Goal: Task Accomplishment & Management: Use online tool/utility

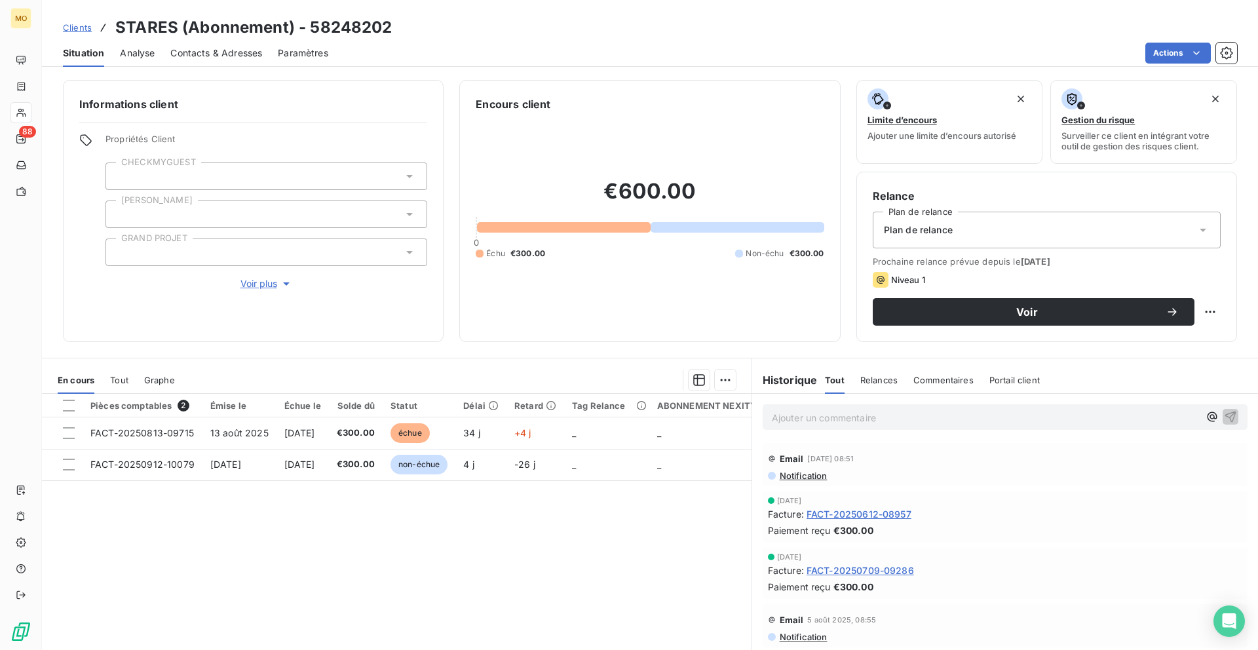
scroll to position [35, 0]
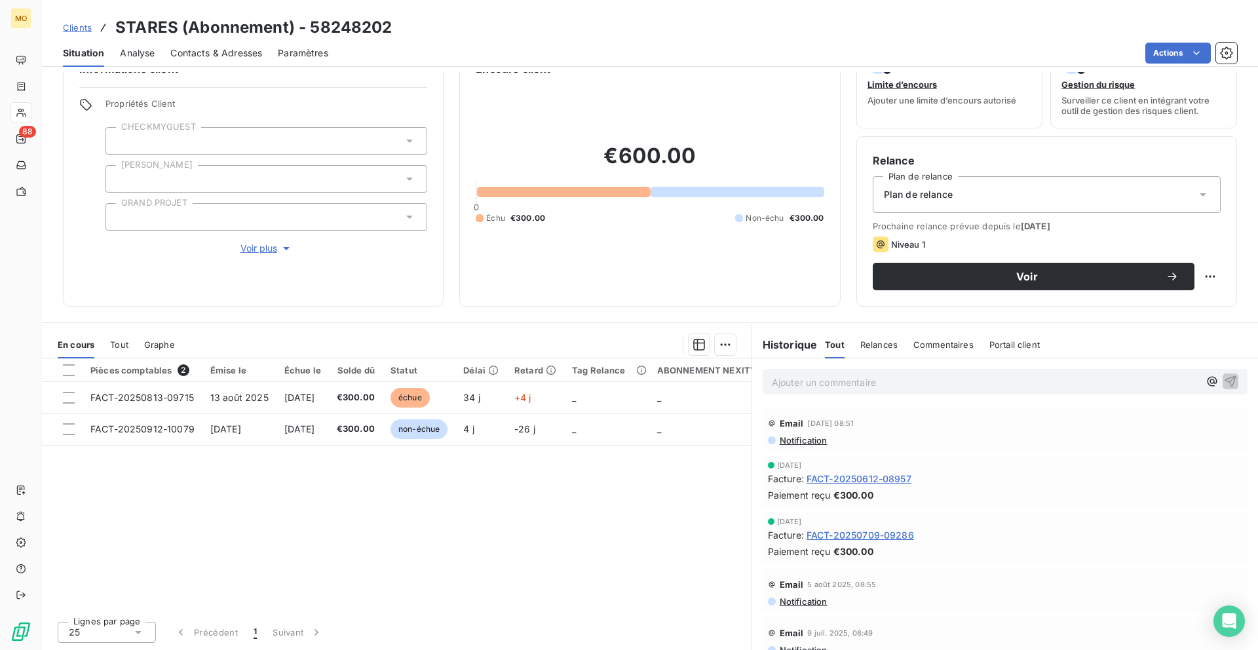
click at [84, 27] on span "Clients" at bounding box center [77, 27] width 29 height 10
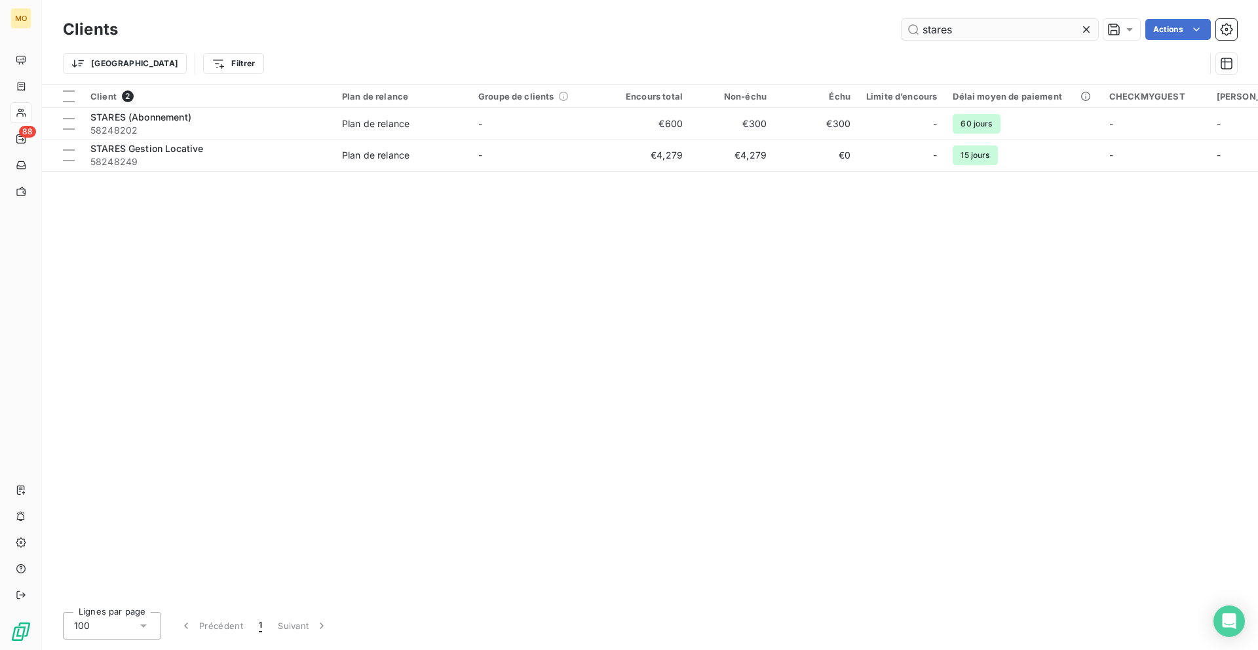
click at [927, 29] on input "stares" at bounding box center [999, 29] width 197 height 21
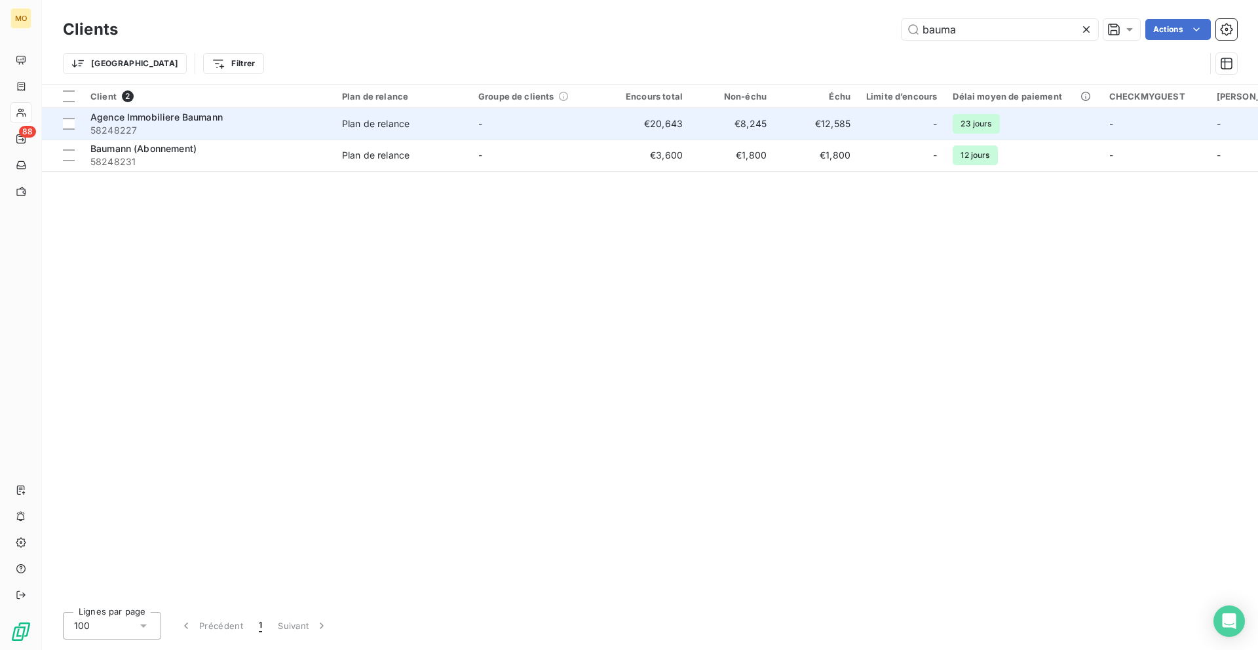
type input "bauma"
click at [277, 133] on span "58248227" at bounding box center [208, 130] width 236 height 13
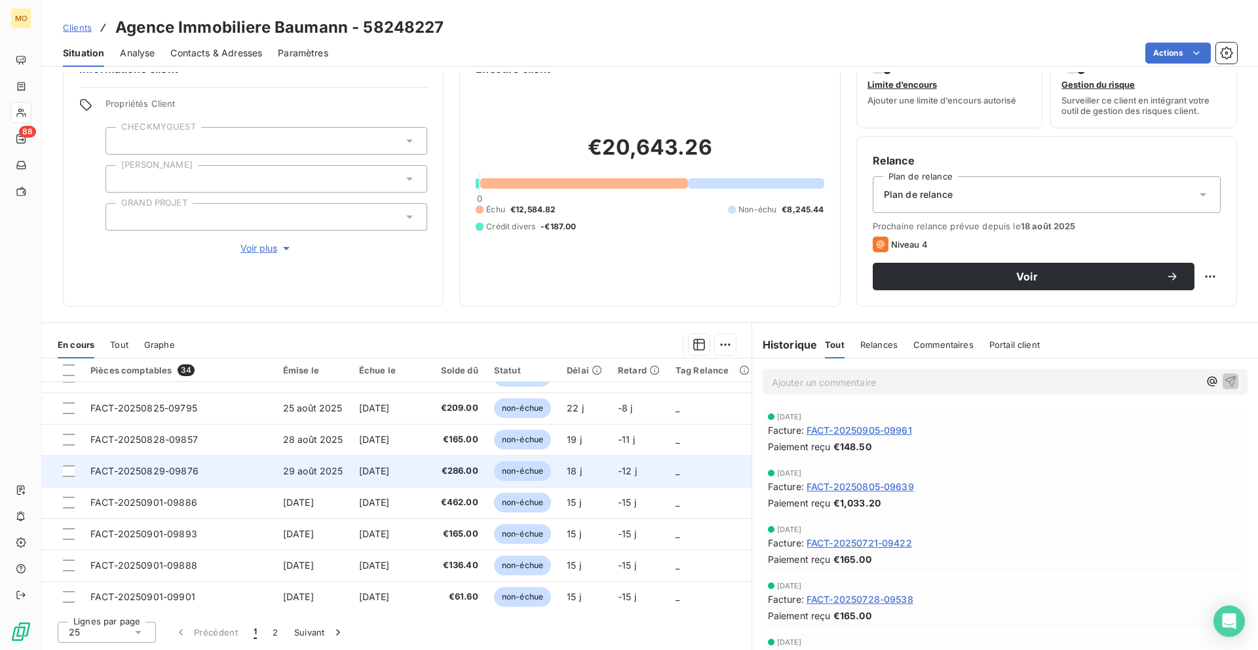
scroll to position [554, 0]
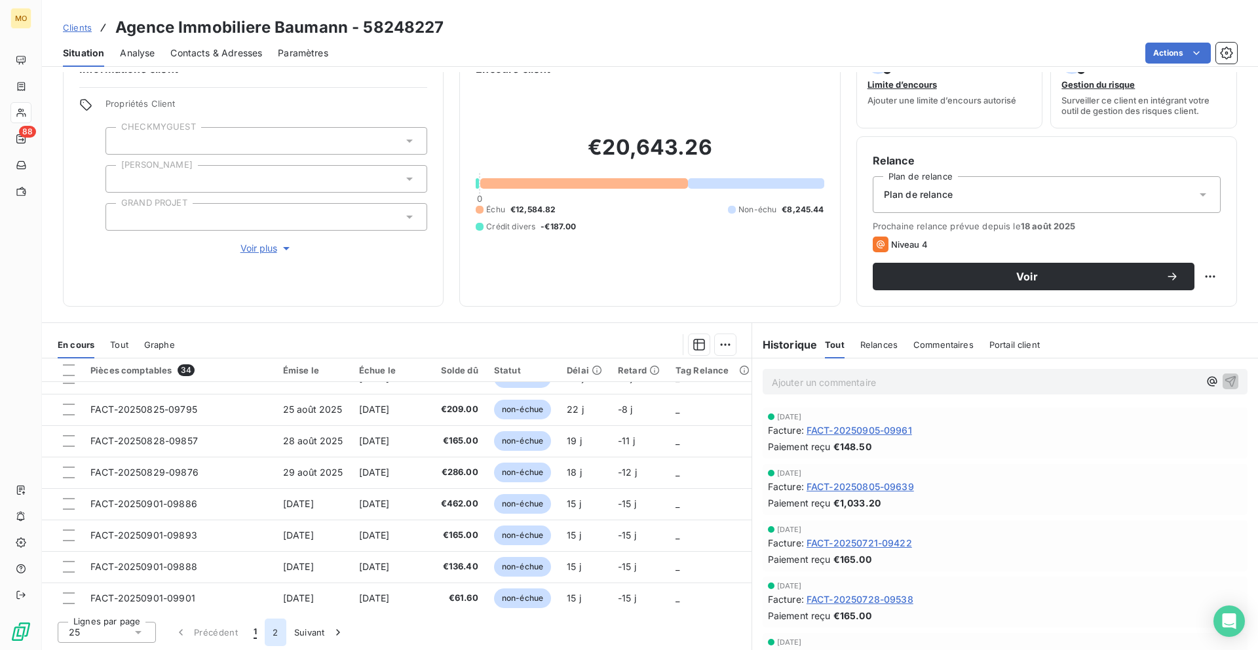
click at [274, 634] on button "2" at bounding box center [275, 632] width 21 height 28
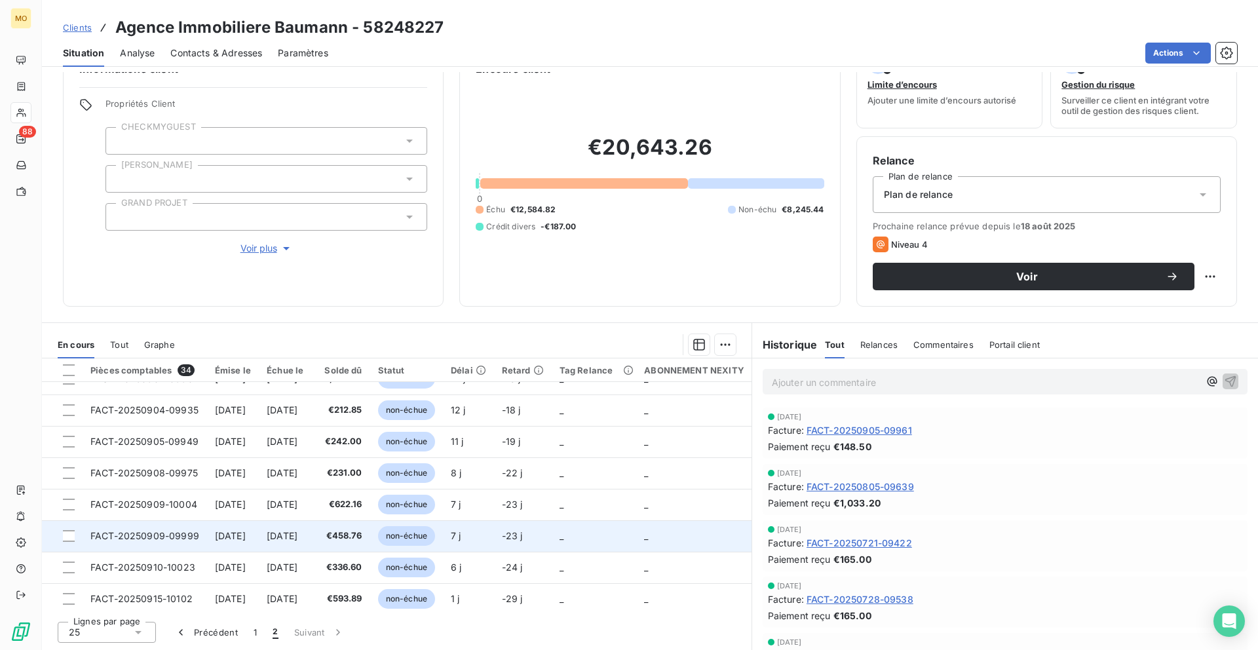
scroll to position [0, 0]
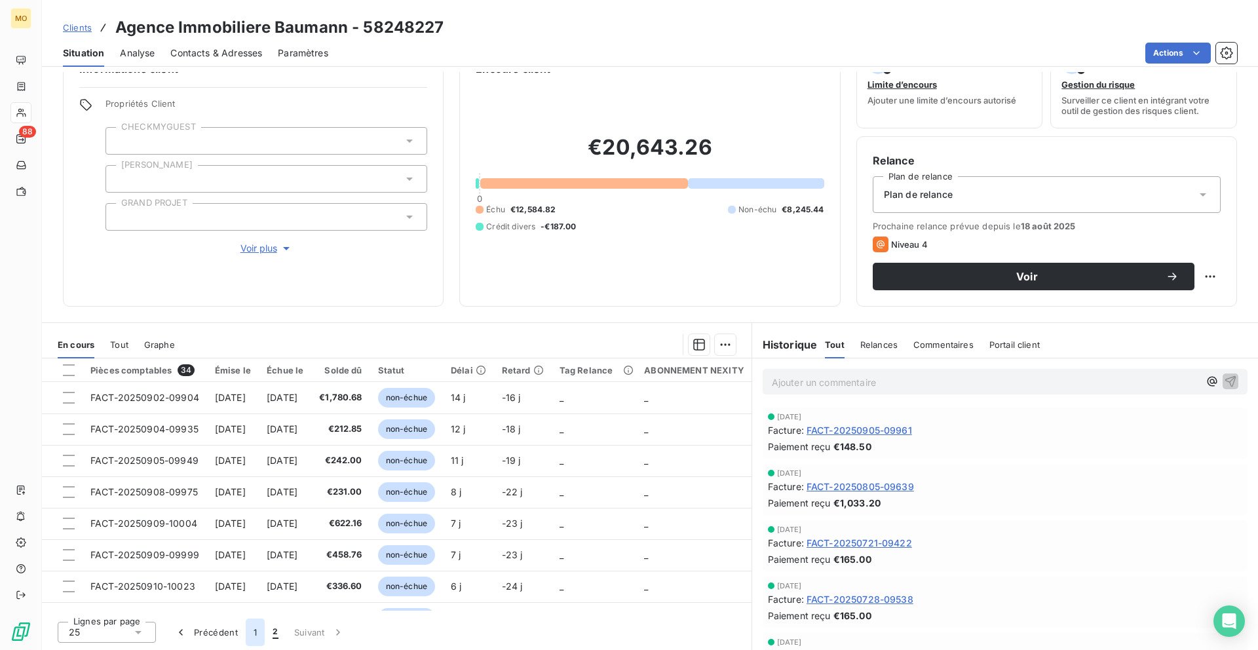
click at [252, 629] on button "1" at bounding box center [255, 632] width 19 height 28
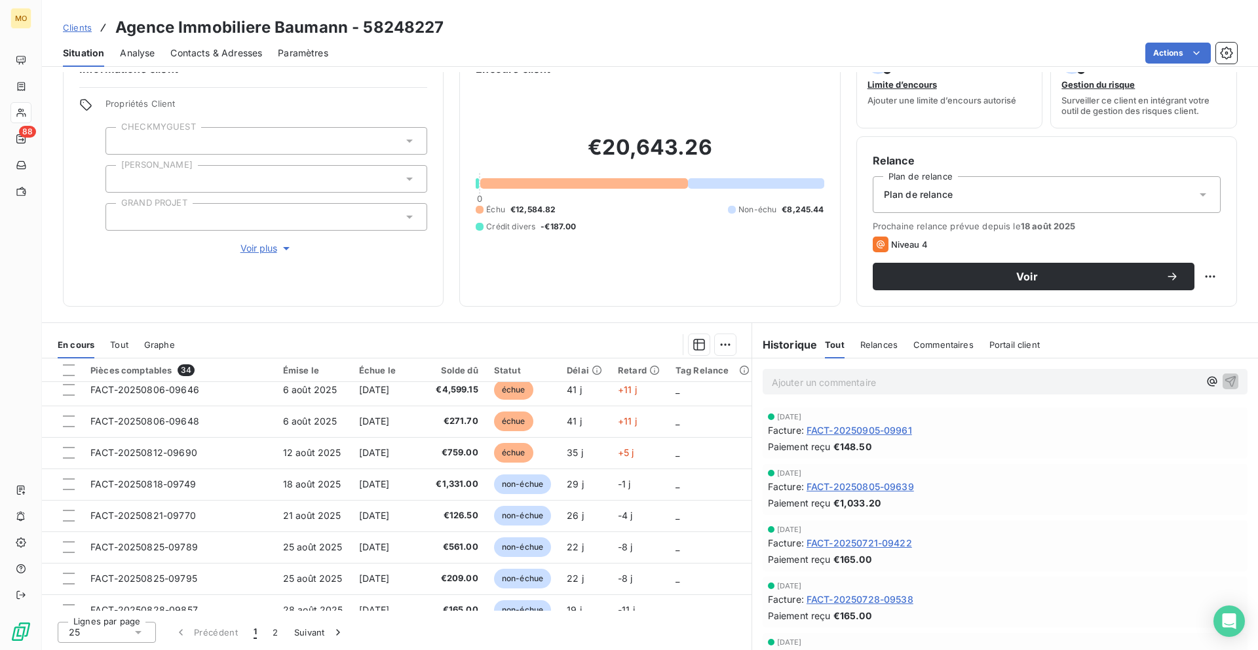
scroll to position [331, 0]
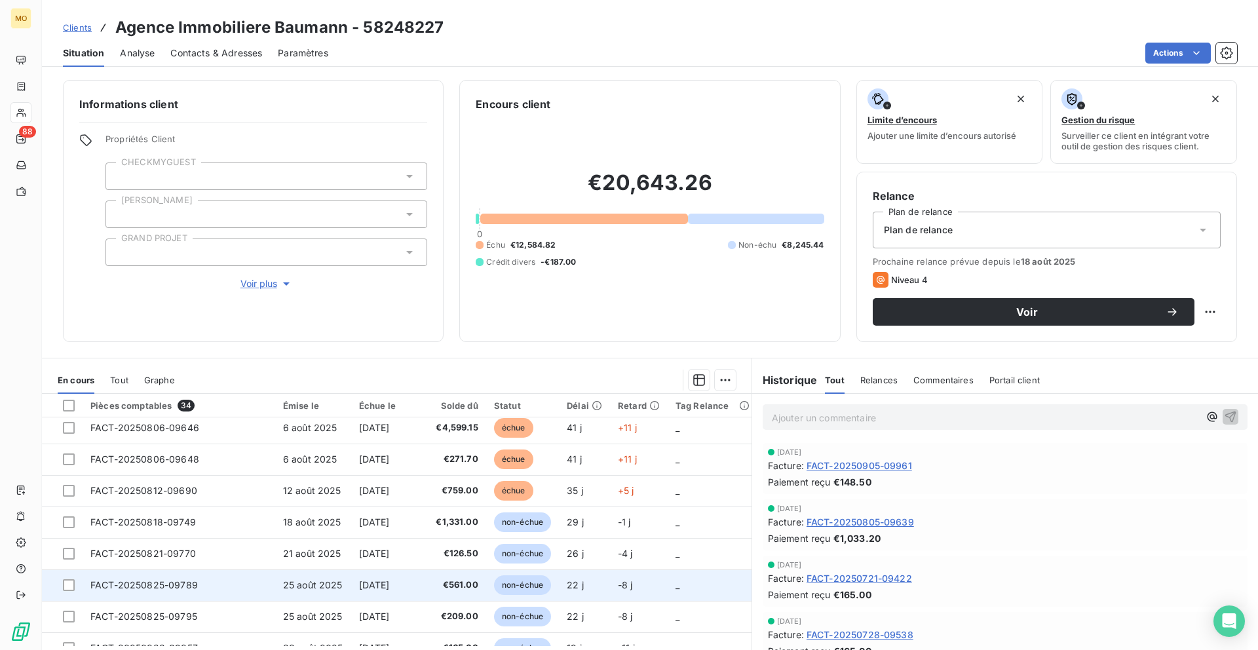
scroll to position [563, 0]
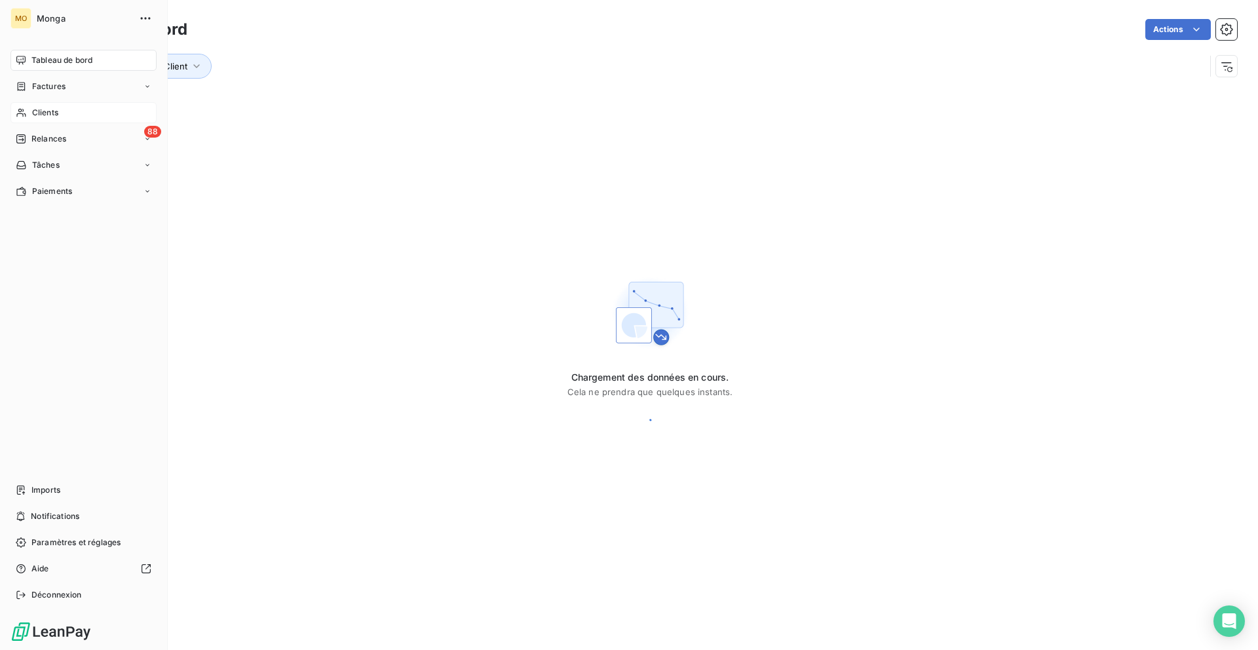
click at [32, 115] on span "Clients" at bounding box center [45, 113] width 26 height 12
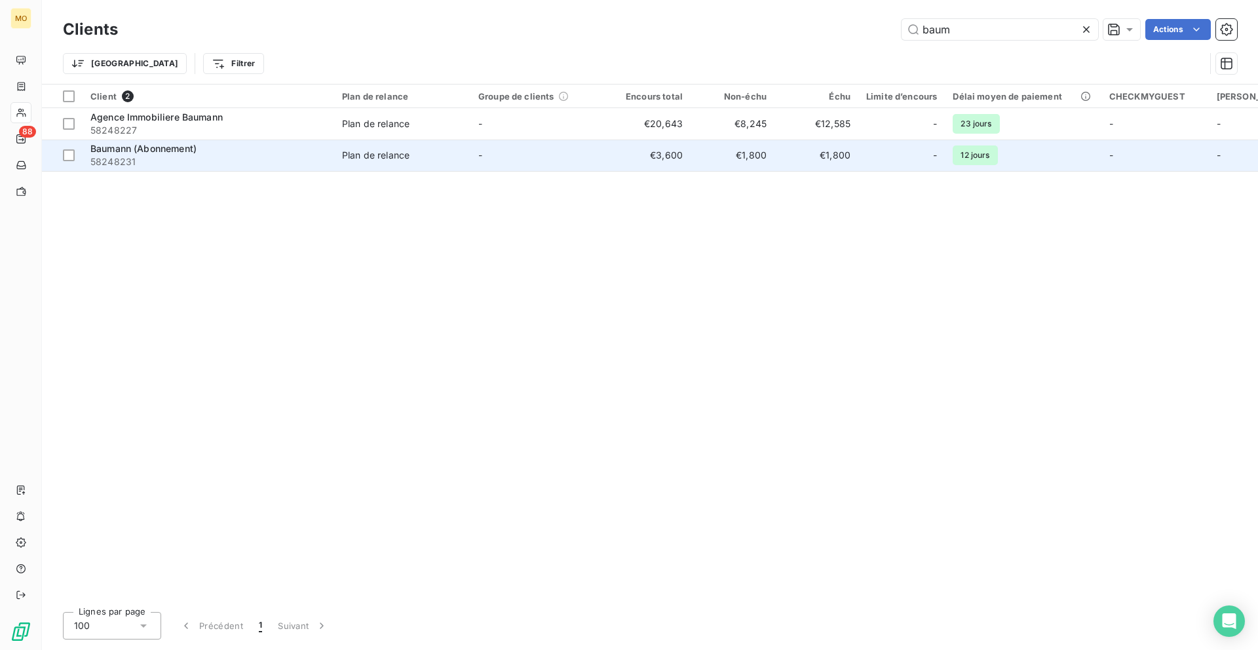
type input "baum"
click at [571, 162] on td "-" at bounding box center [538, 155] width 136 height 31
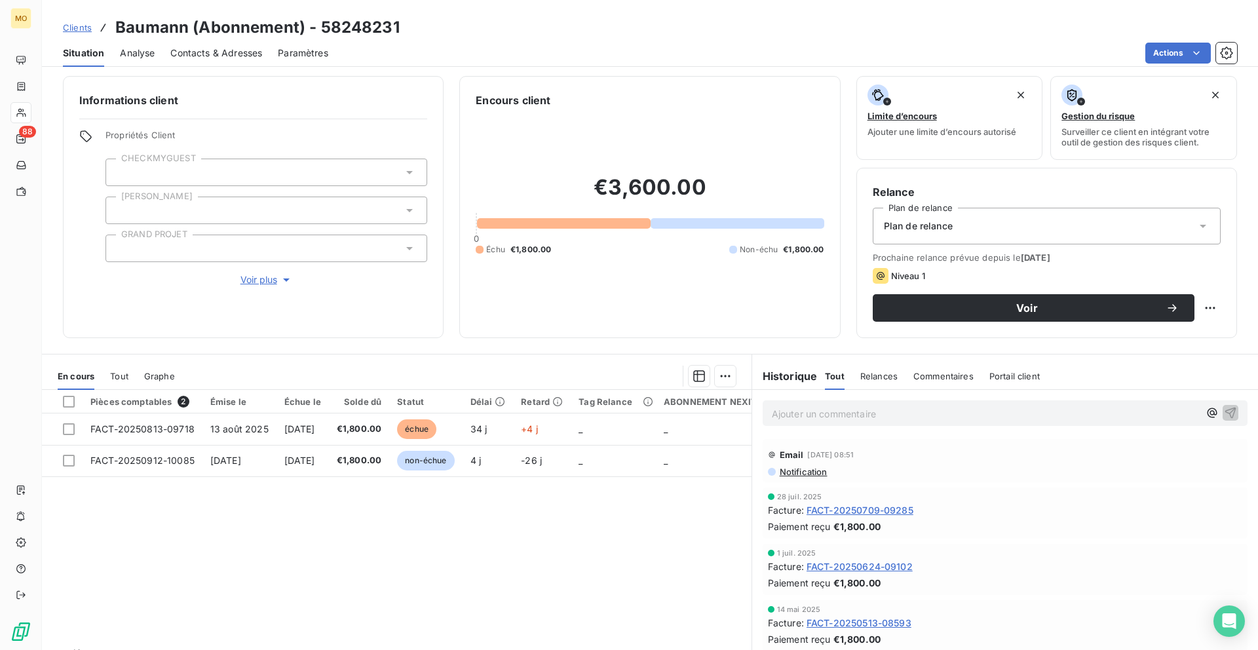
scroll to position [1, 0]
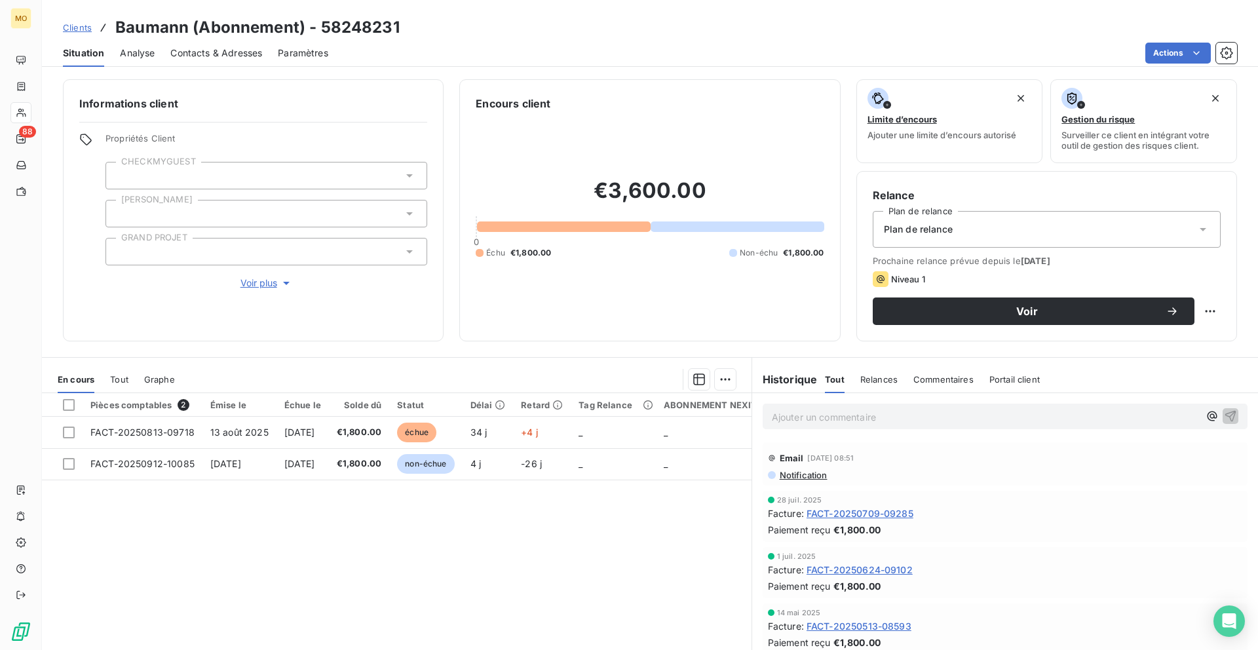
click at [249, 50] on span "Contacts & Adresses" at bounding box center [216, 53] width 92 height 13
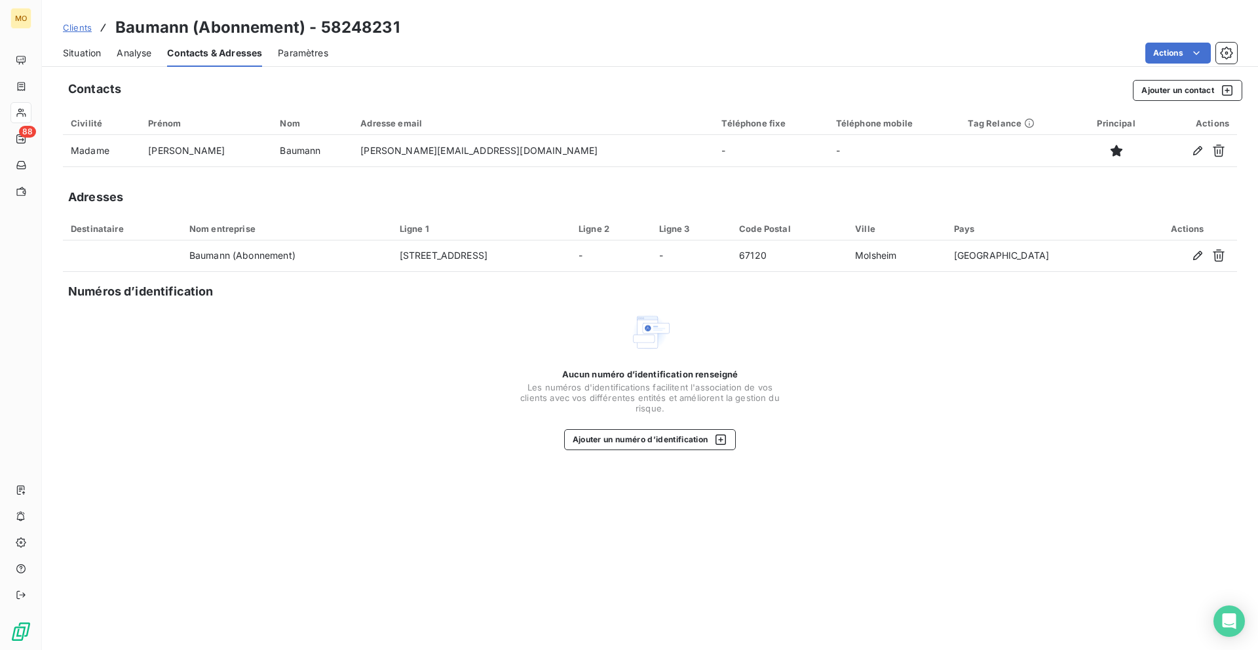
click at [89, 48] on span "Situation" at bounding box center [82, 53] width 38 height 13
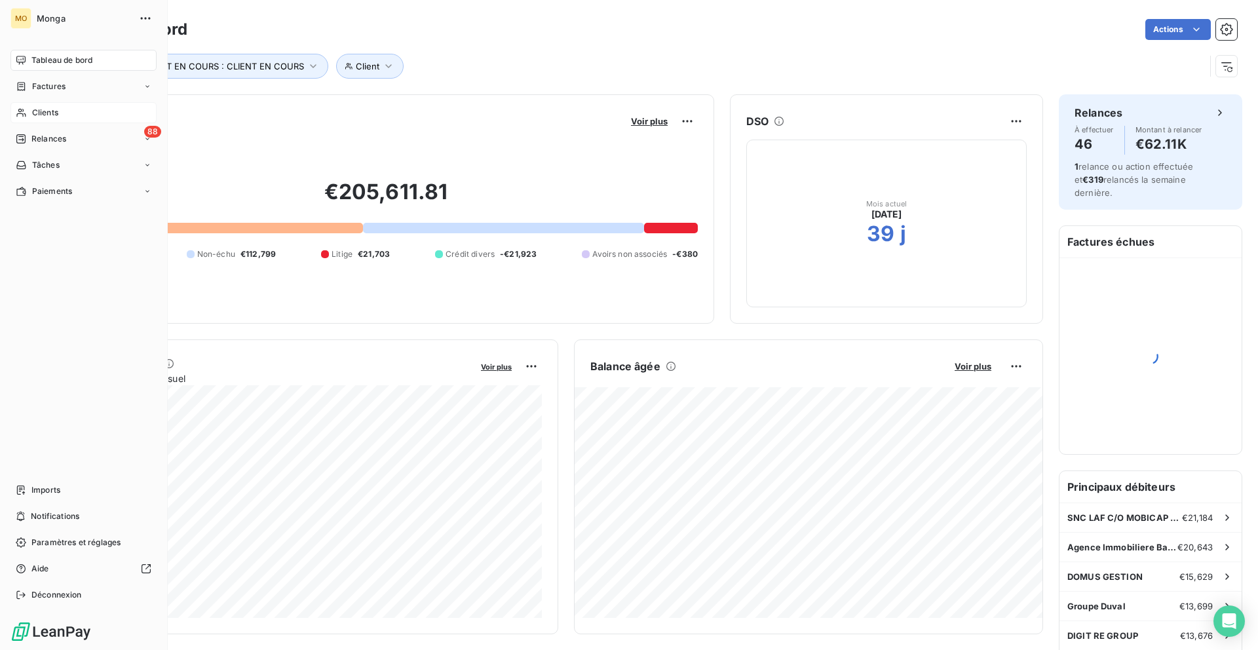
click at [52, 109] on span "Clients" at bounding box center [45, 113] width 26 height 12
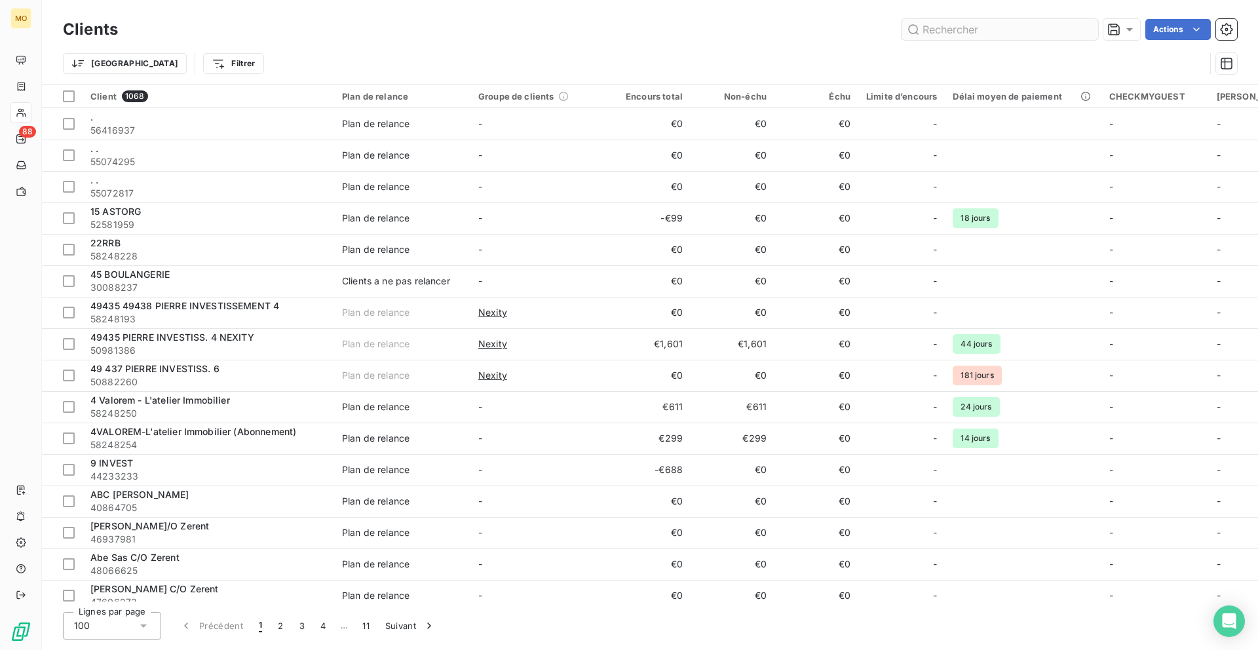
click at [1015, 27] on input "text" at bounding box center [999, 29] width 197 height 21
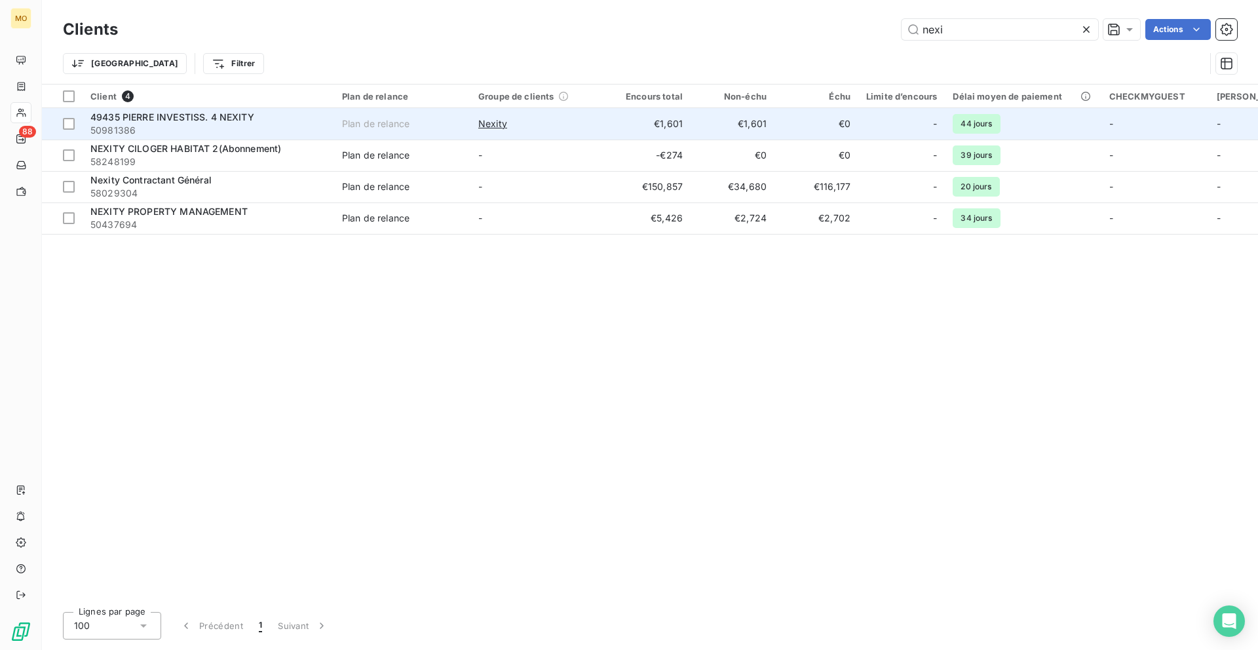
type input "nexi"
click at [283, 118] on div "49435 PIERRE INVESTISS. 4 NEXITY" at bounding box center [208, 117] width 236 height 13
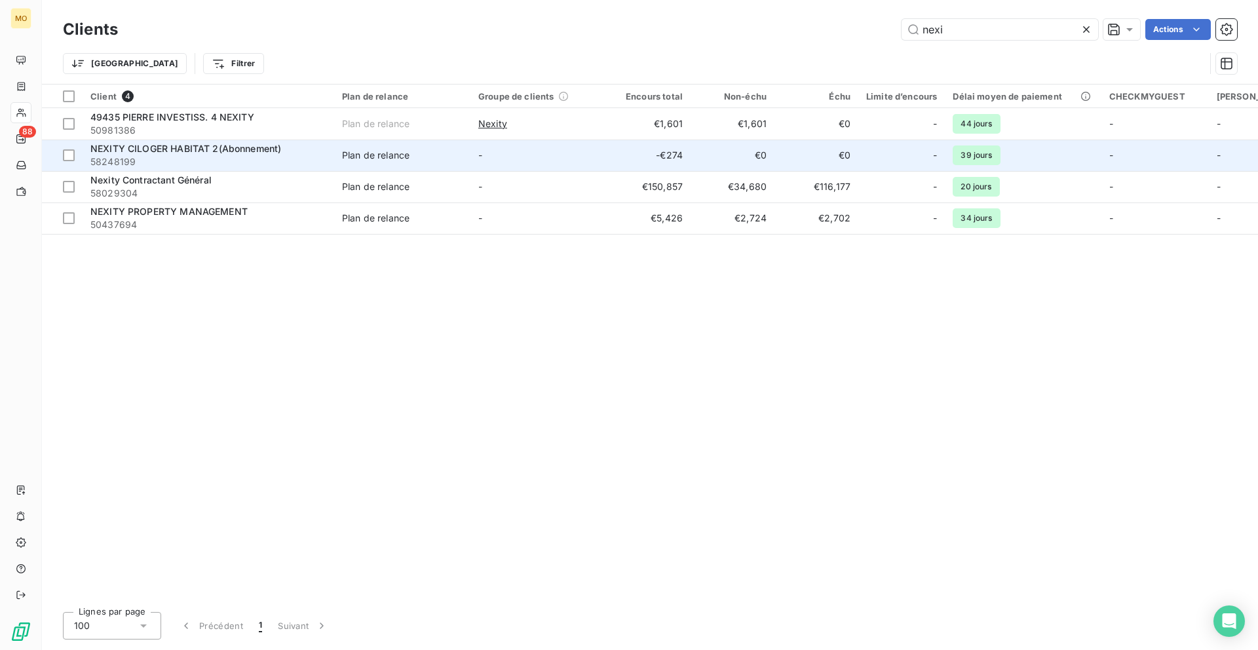
click at [312, 148] on div "NEXITY CILOGER HABITAT 2(Abonnement)" at bounding box center [208, 148] width 236 height 13
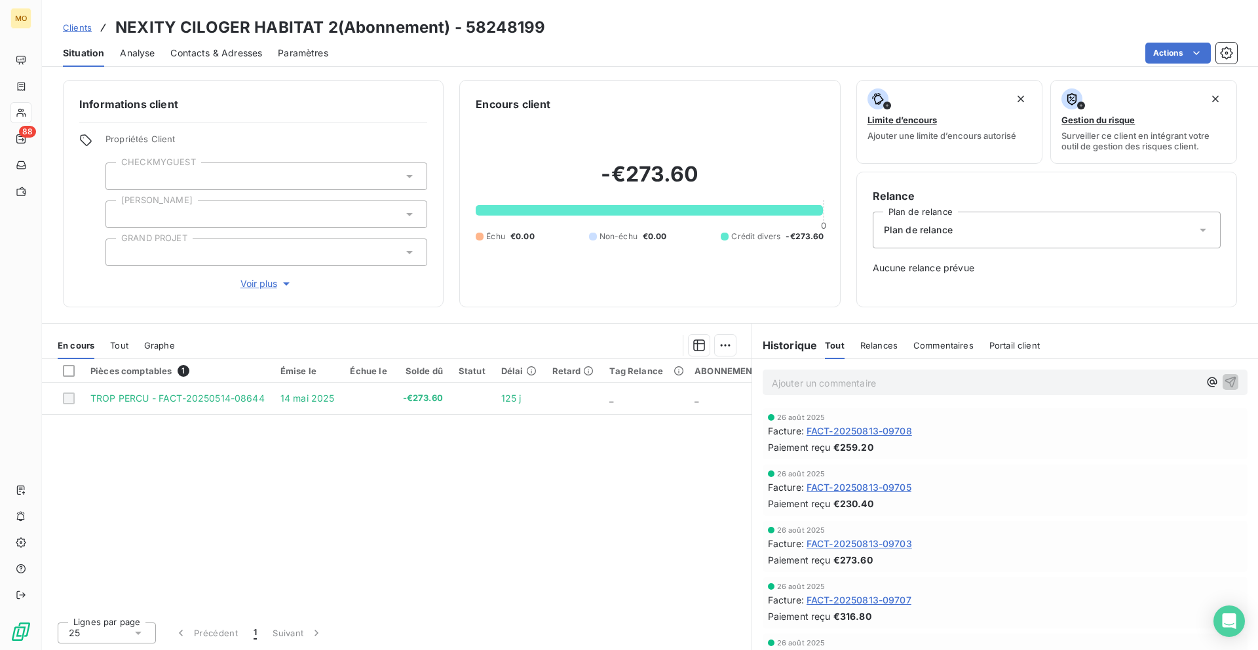
scroll to position [1, 0]
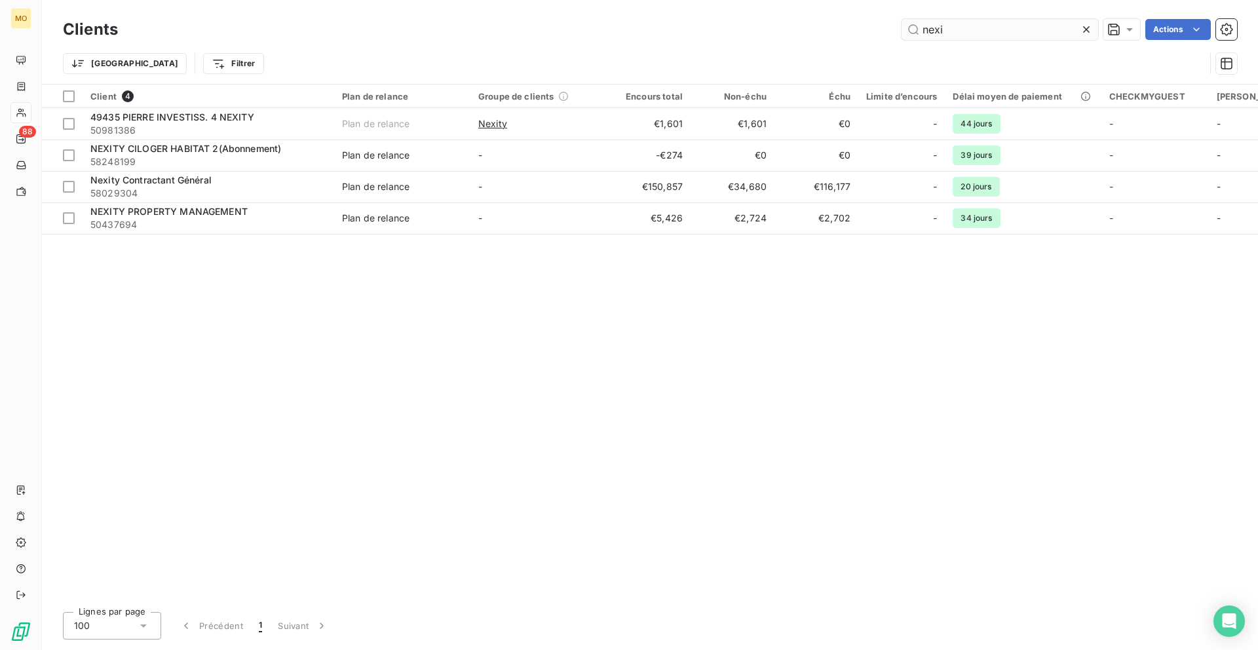
click at [950, 24] on input "nexi" at bounding box center [999, 29] width 197 height 21
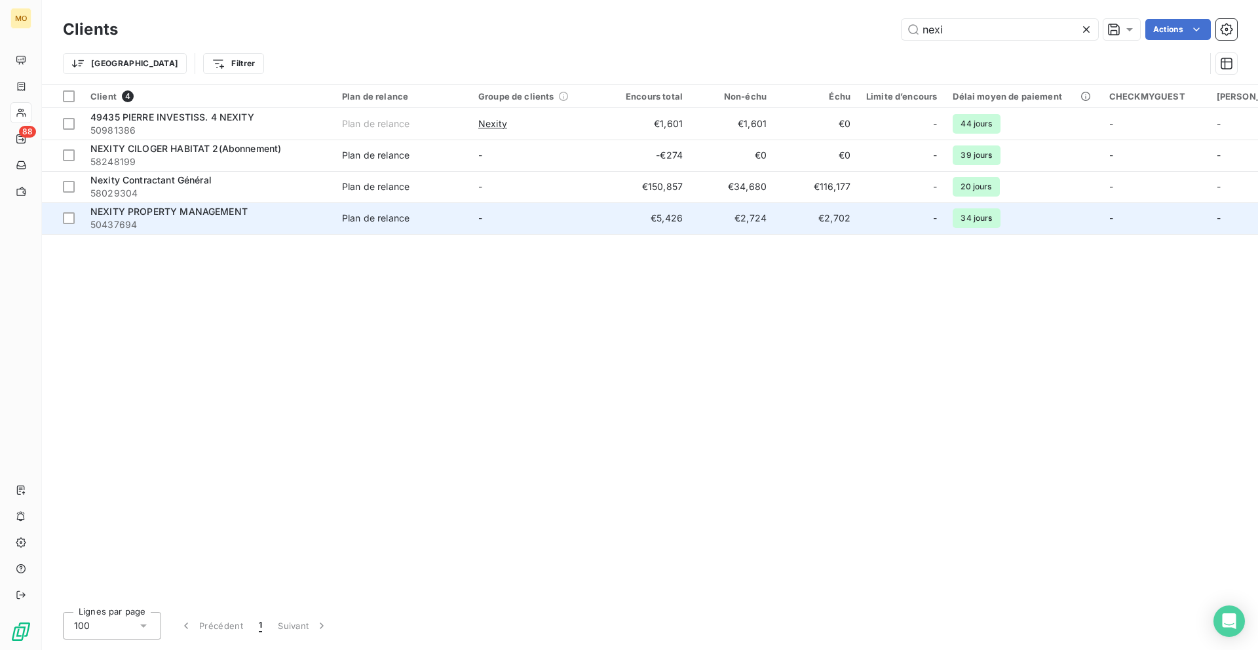
click at [238, 229] on span "50437694" at bounding box center [208, 224] width 236 height 13
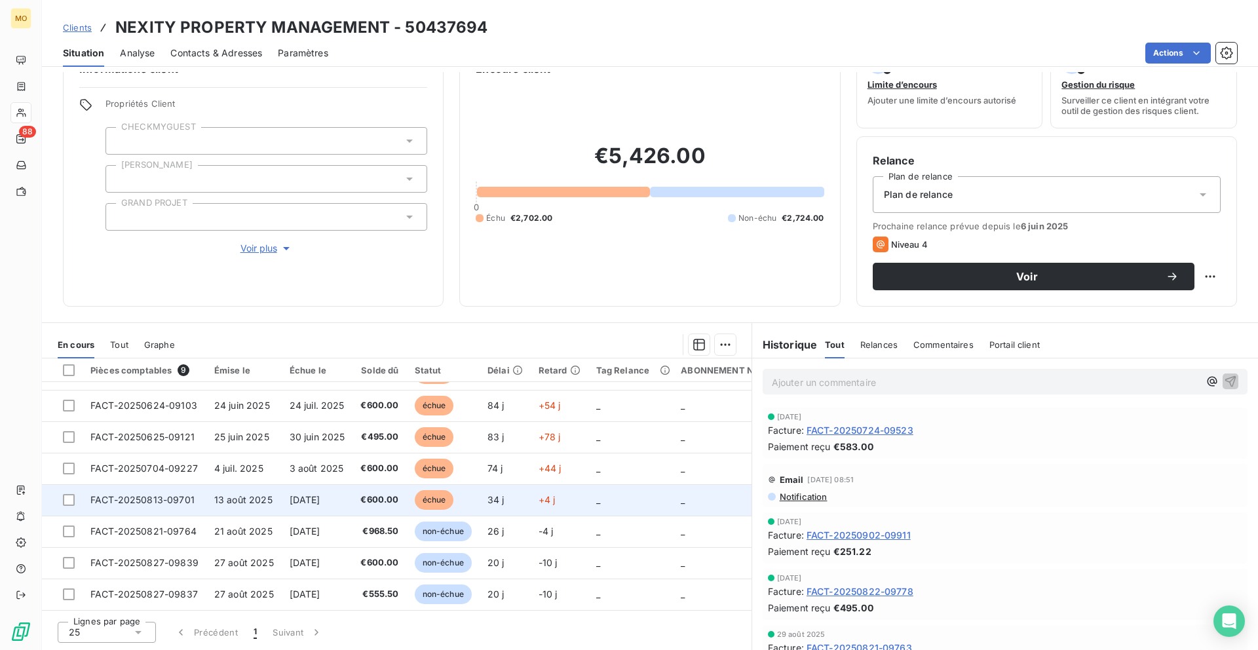
scroll to position [24, 0]
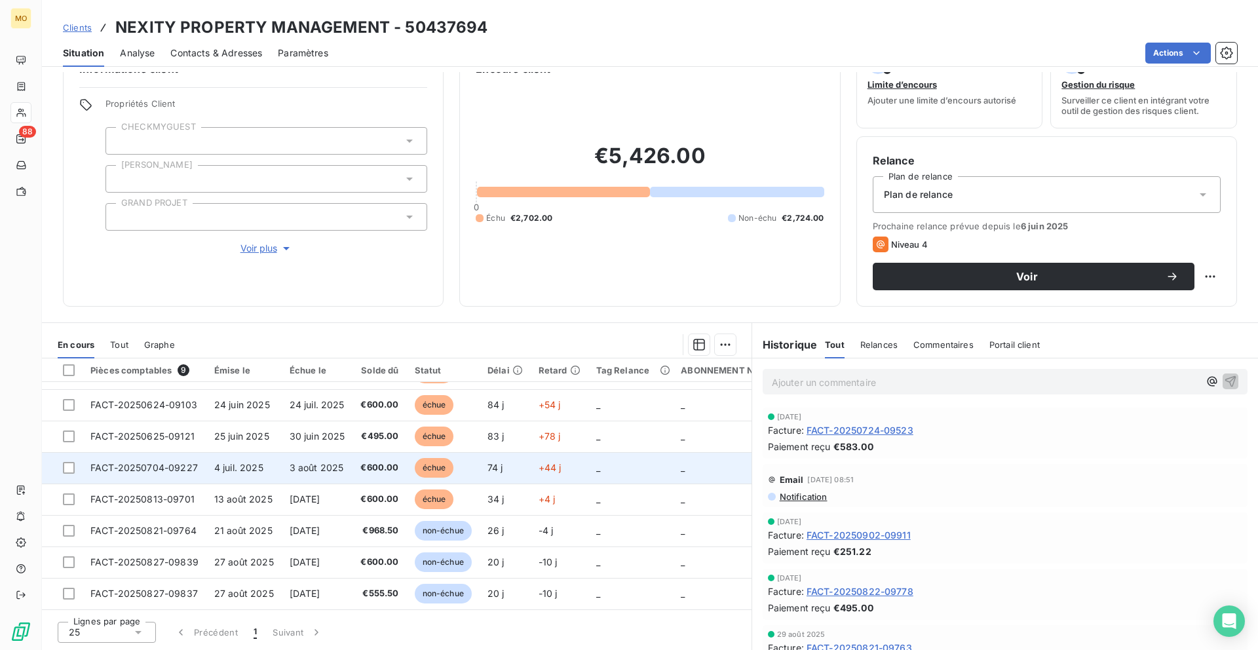
click at [516, 465] on td "74 j" at bounding box center [504, 467] width 51 height 31
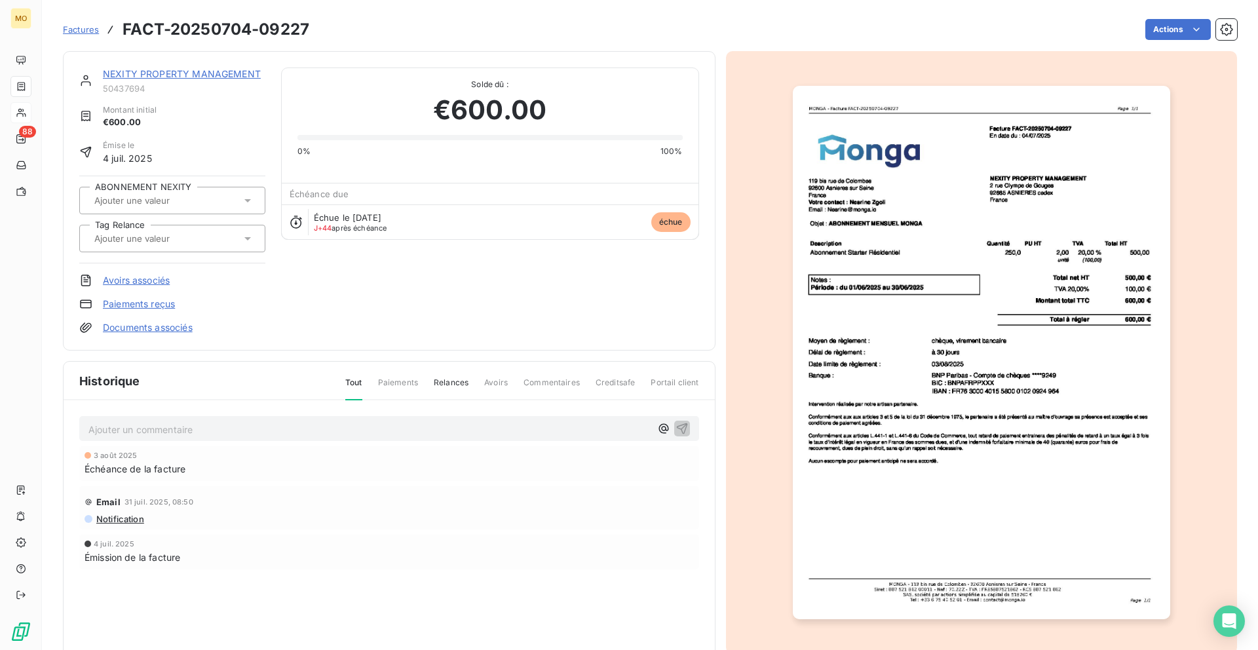
scroll to position [1, 0]
click at [199, 73] on link "NEXITY PROPERTY MANAGEMENT" at bounding box center [182, 72] width 158 height 11
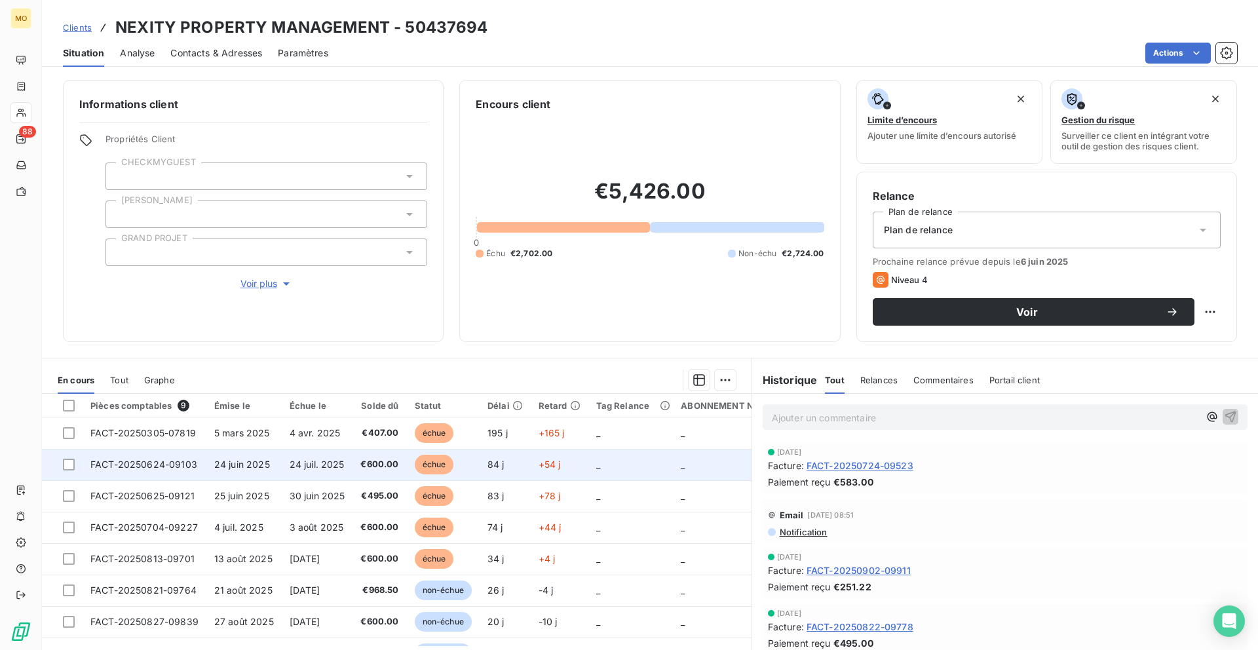
click at [384, 463] on span "€600.00" at bounding box center [379, 464] width 38 height 13
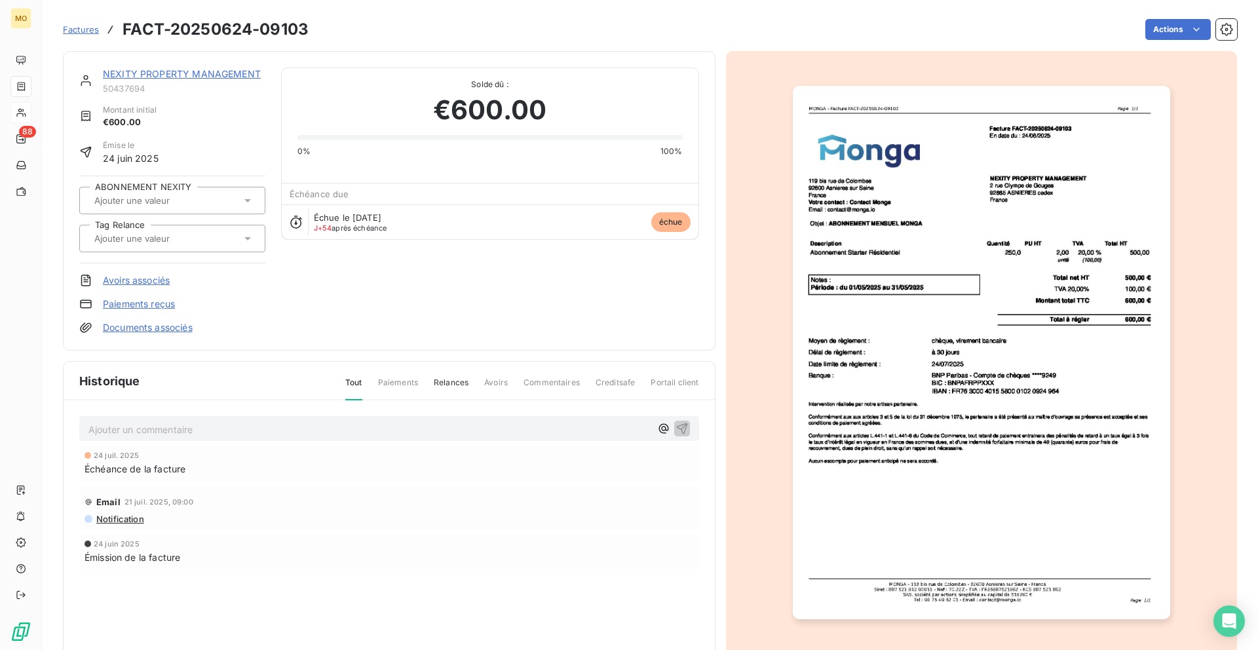
click at [130, 75] on link "NEXITY PROPERTY MANAGEMENT" at bounding box center [182, 73] width 158 height 11
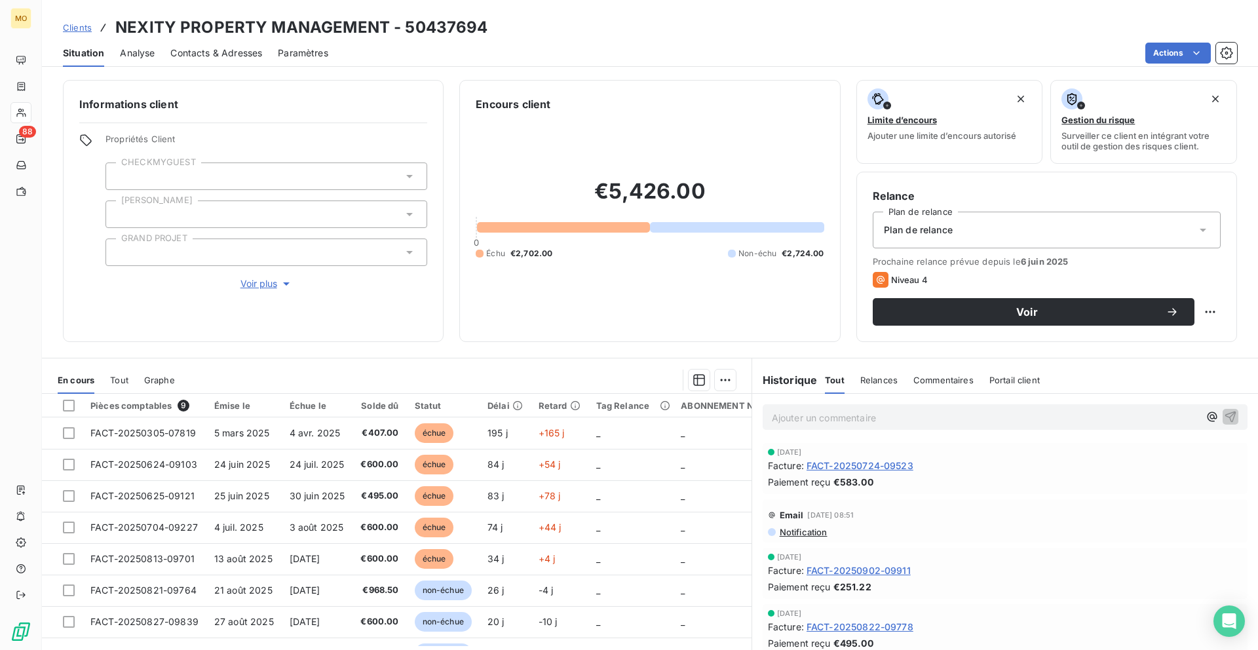
click at [255, 56] on span "Contacts & Adresses" at bounding box center [216, 53] width 92 height 13
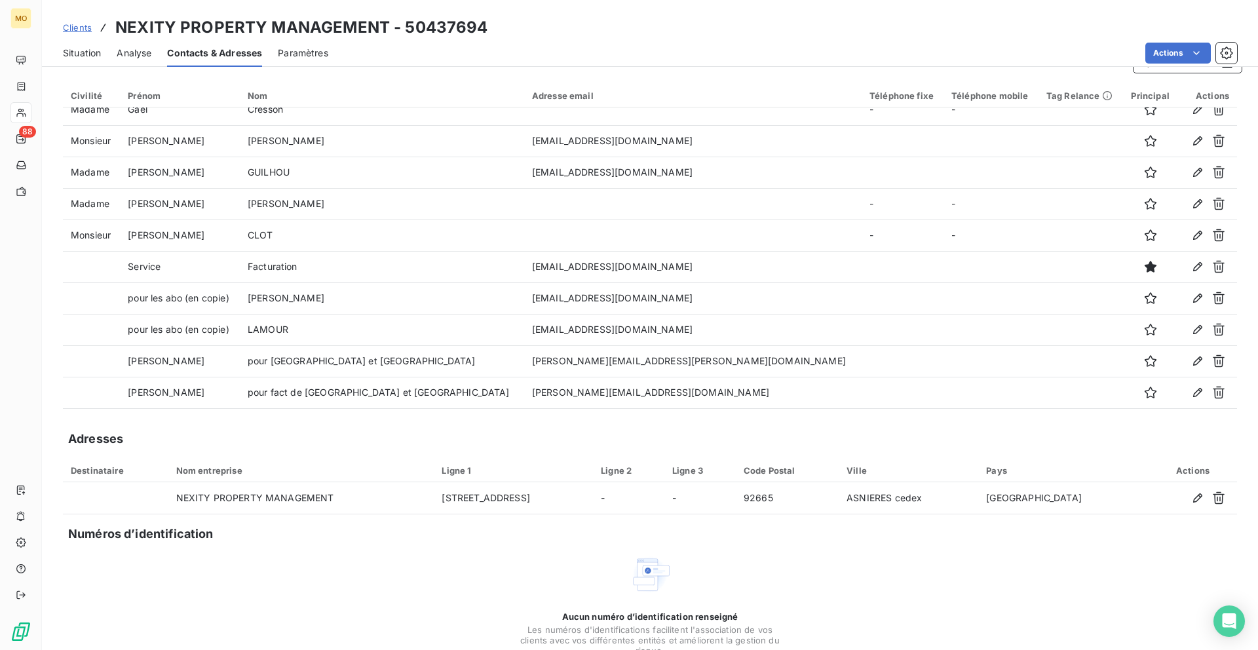
scroll to position [29, 0]
click at [76, 53] on span "Situation" at bounding box center [82, 53] width 38 height 13
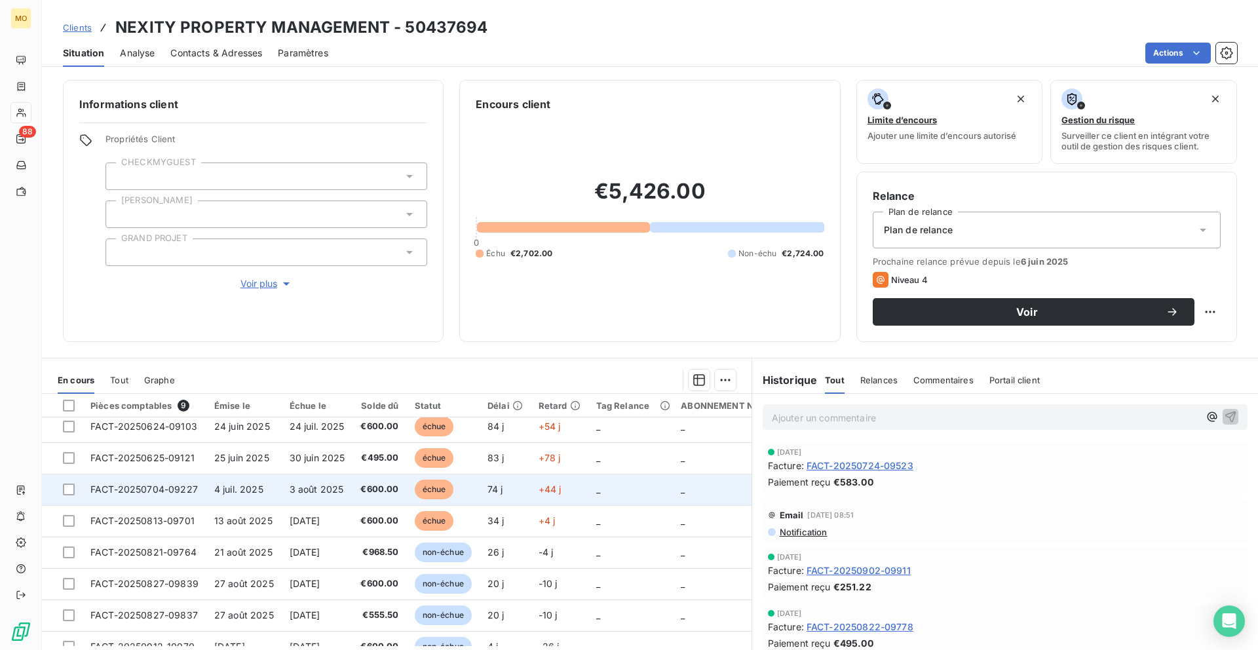
scroll to position [0, 0]
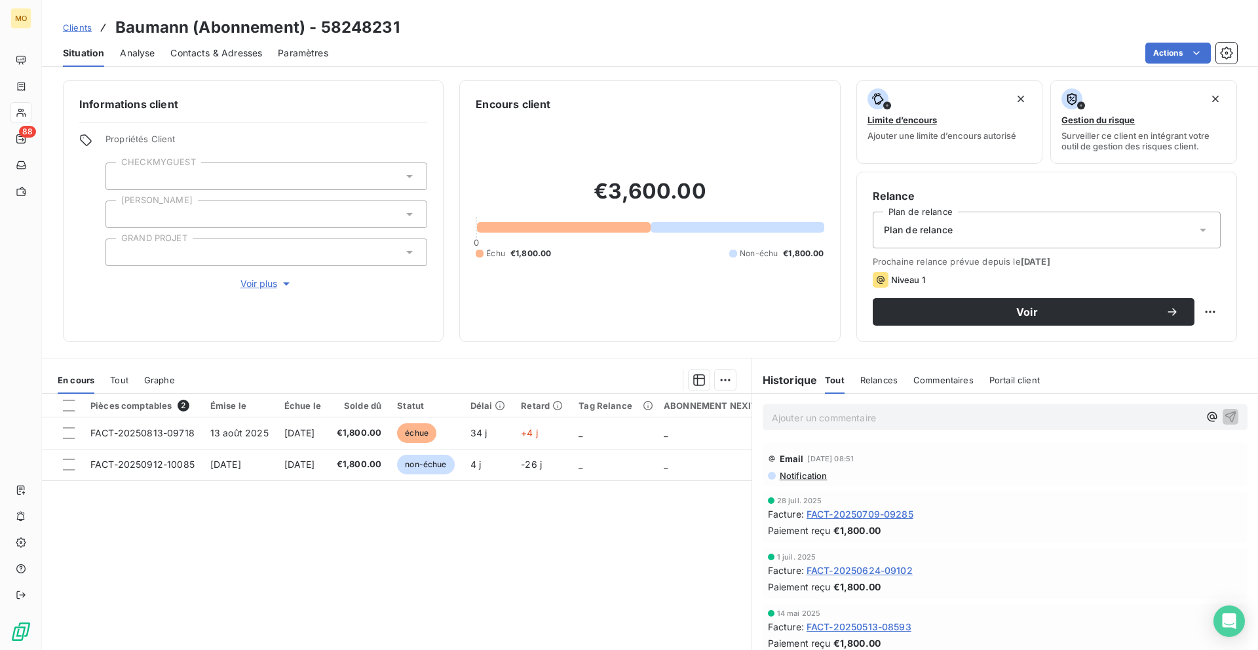
click at [77, 30] on span "Clients" at bounding box center [77, 27] width 29 height 10
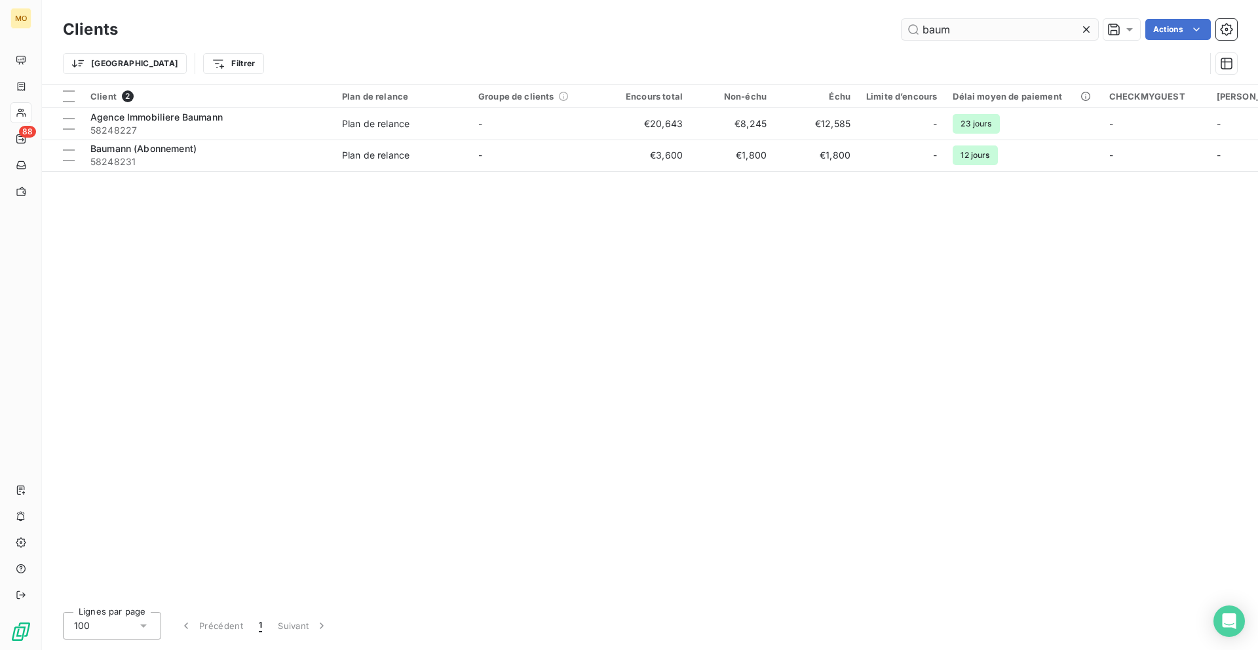
click at [945, 29] on input "baum" at bounding box center [999, 29] width 197 height 21
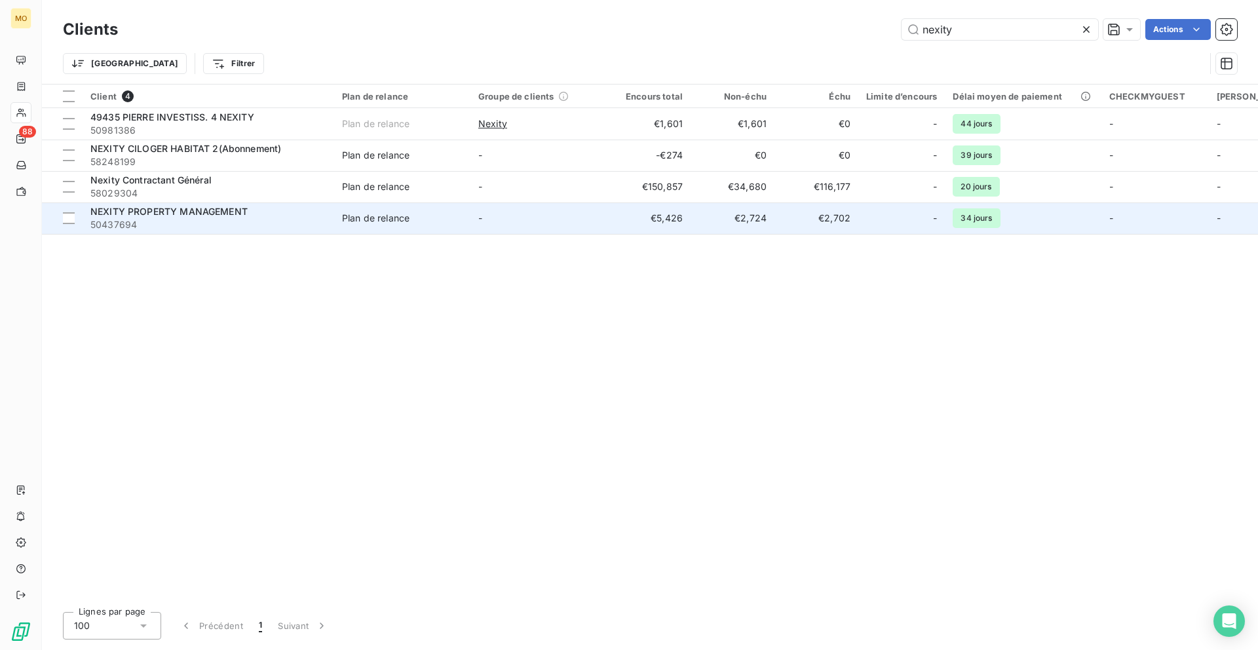
type input "nexity"
click at [244, 223] on span "50437694" at bounding box center [208, 224] width 236 height 13
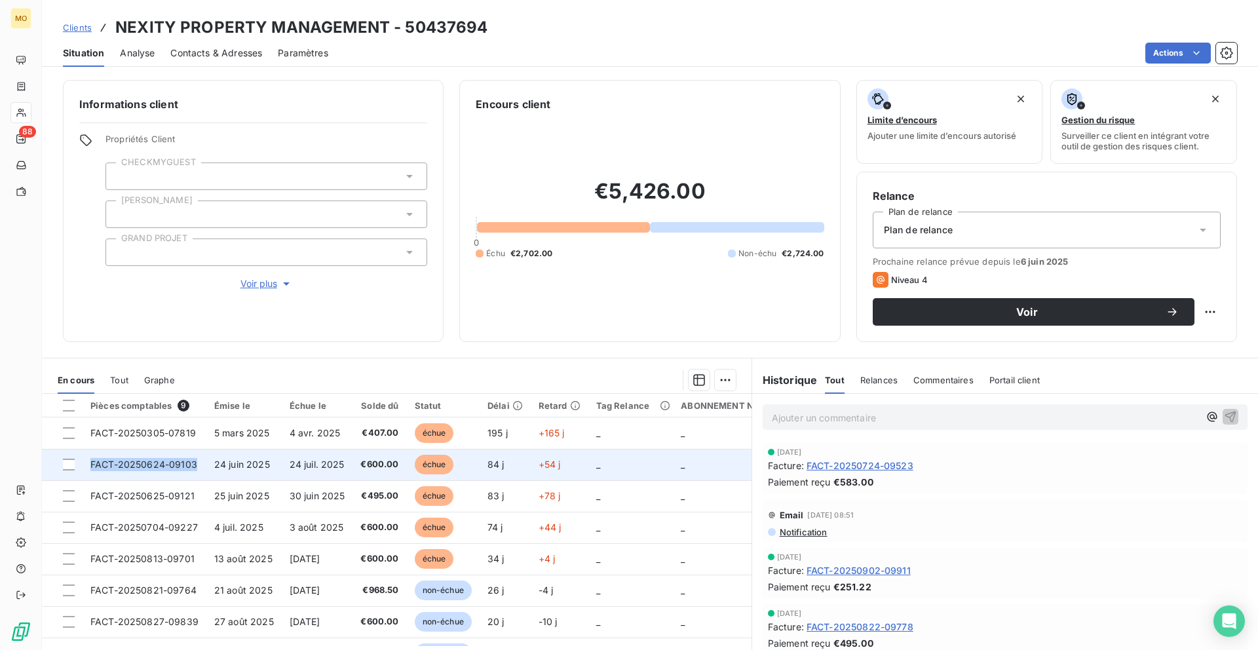
copy span "FACT-20250624-09103"
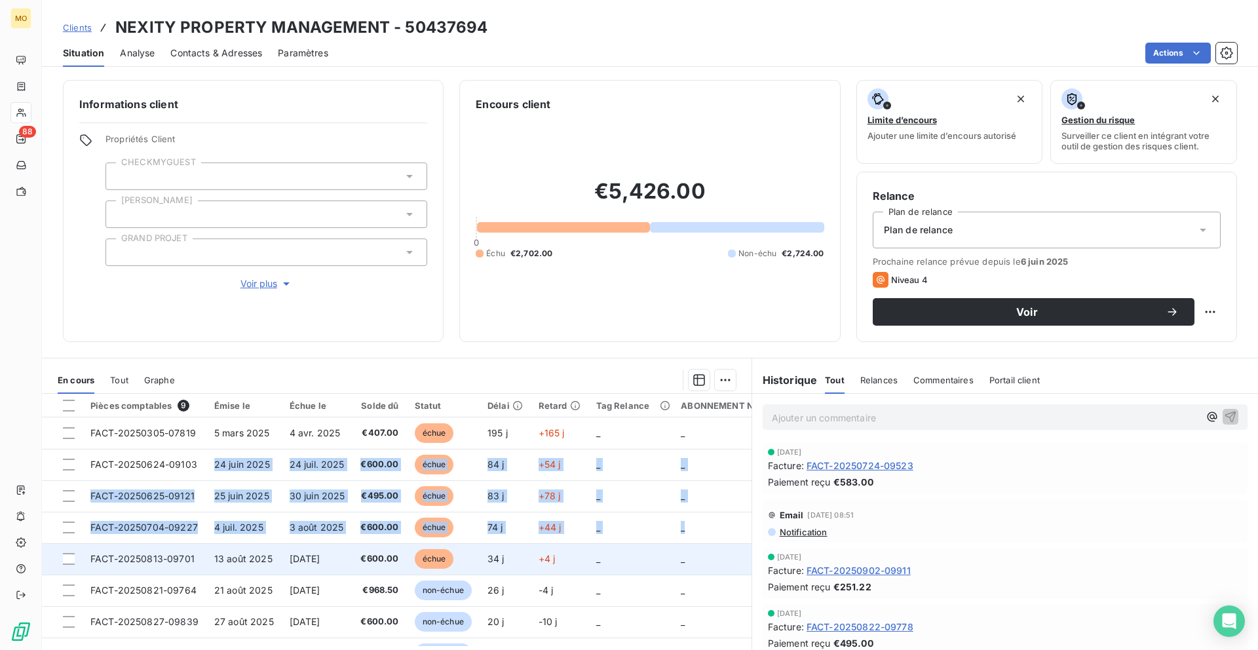
drag, startPoint x: 205, startPoint y: 462, endPoint x: 187, endPoint y: 563, distance: 102.4
click at [187, 563] on tbody "FACT-20250305-07819 5 mars 2025 4 avr. 2025 €407.00 échue 195 j +165 j _ _ FACT…" at bounding box center [415, 558] width 747 height 283
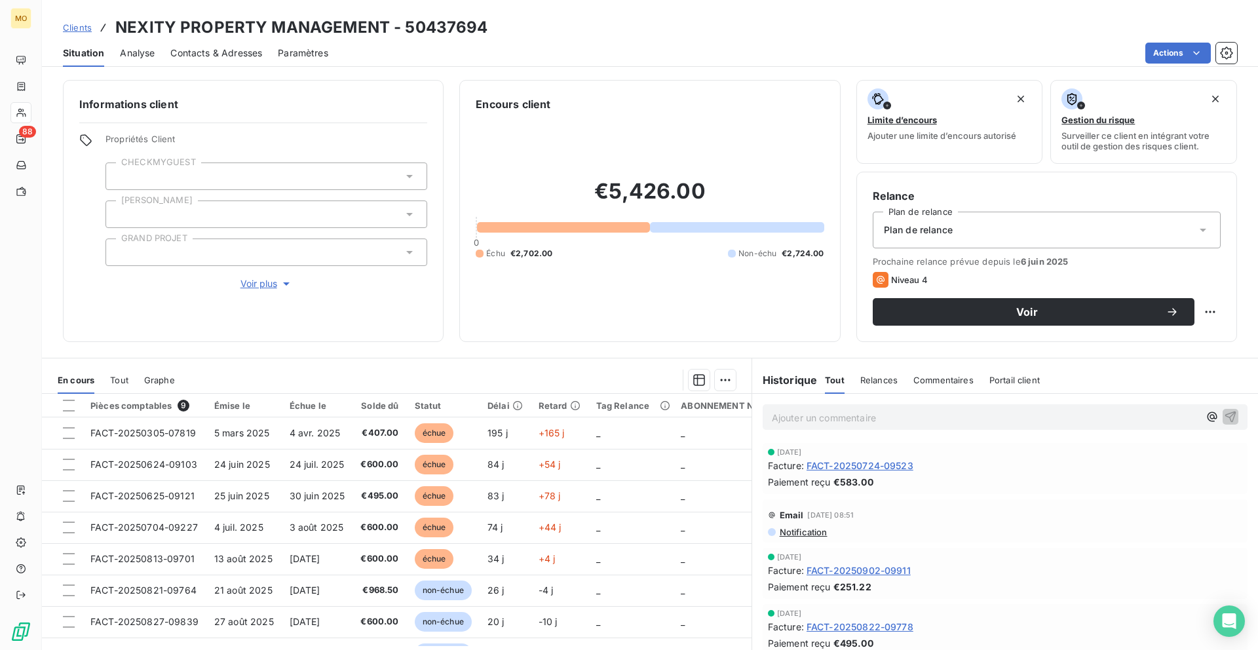
click at [375, 350] on div "Informations client Propriétés Client CHECKMYGUEST Duval GRAND PROJET Voir plus…" at bounding box center [650, 361] width 1216 height 578
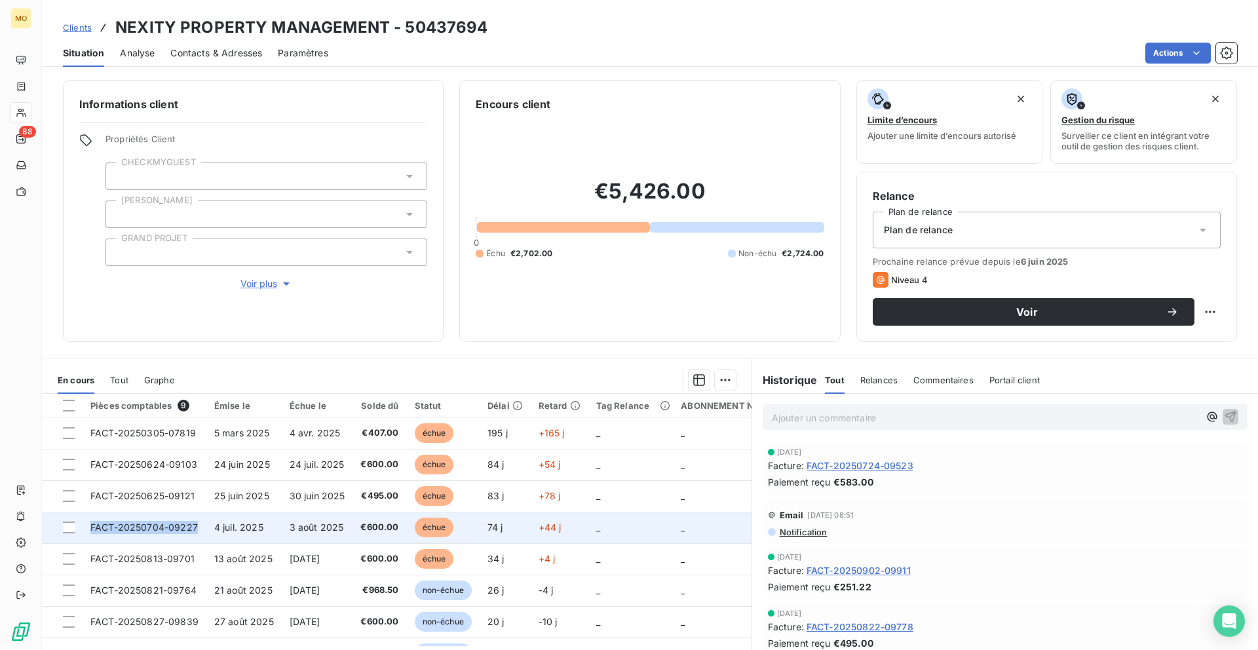
copy span "FACT-20250704-09227"
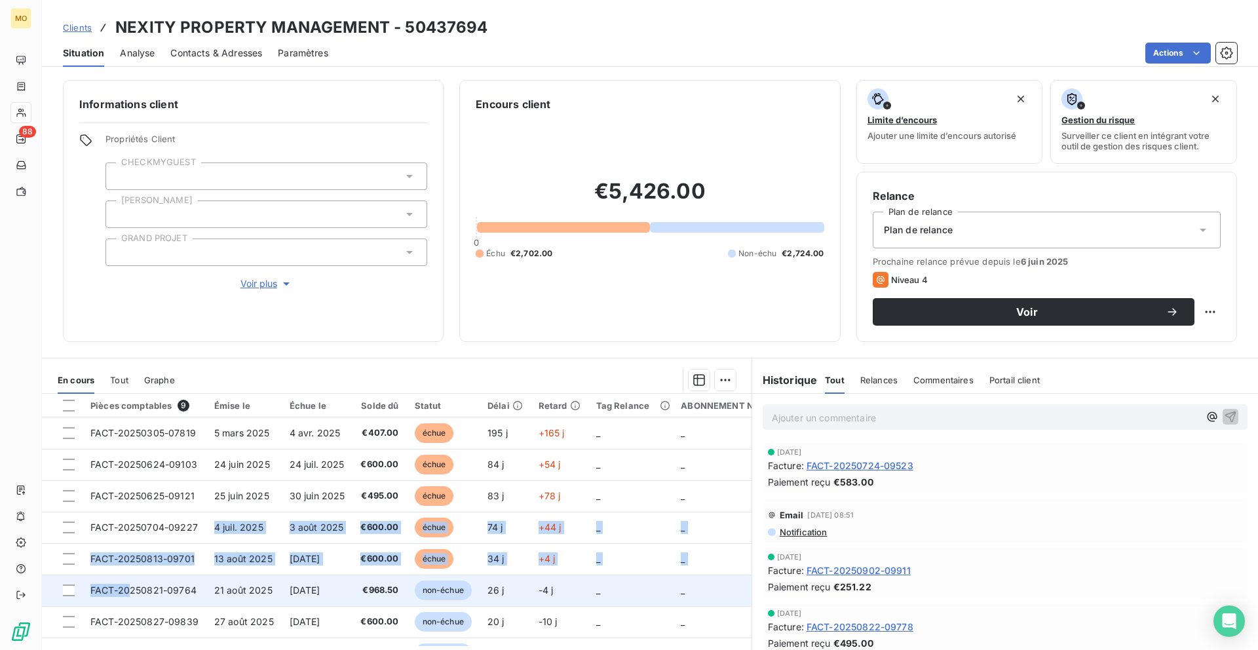
drag, startPoint x: 198, startPoint y: 531, endPoint x: 143, endPoint y: 601, distance: 89.2
click at [143, 601] on tbody "FACT-20250305-07819 5 mars 2025 4 avr. 2025 €407.00 échue 195 j +165 j _ _ FACT…" at bounding box center [415, 558] width 747 height 283
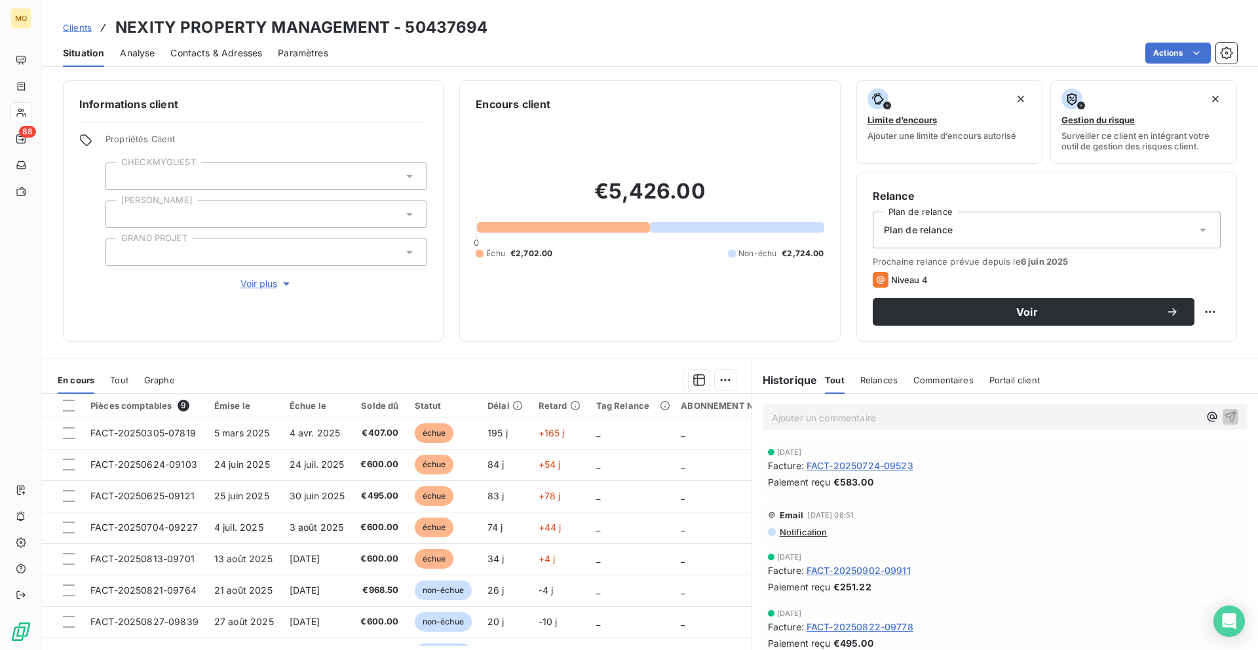
click at [231, 346] on div "Informations client Propriétés Client CHECKMYGUEST Duval GRAND PROJET Voir plus…" at bounding box center [650, 361] width 1216 height 578
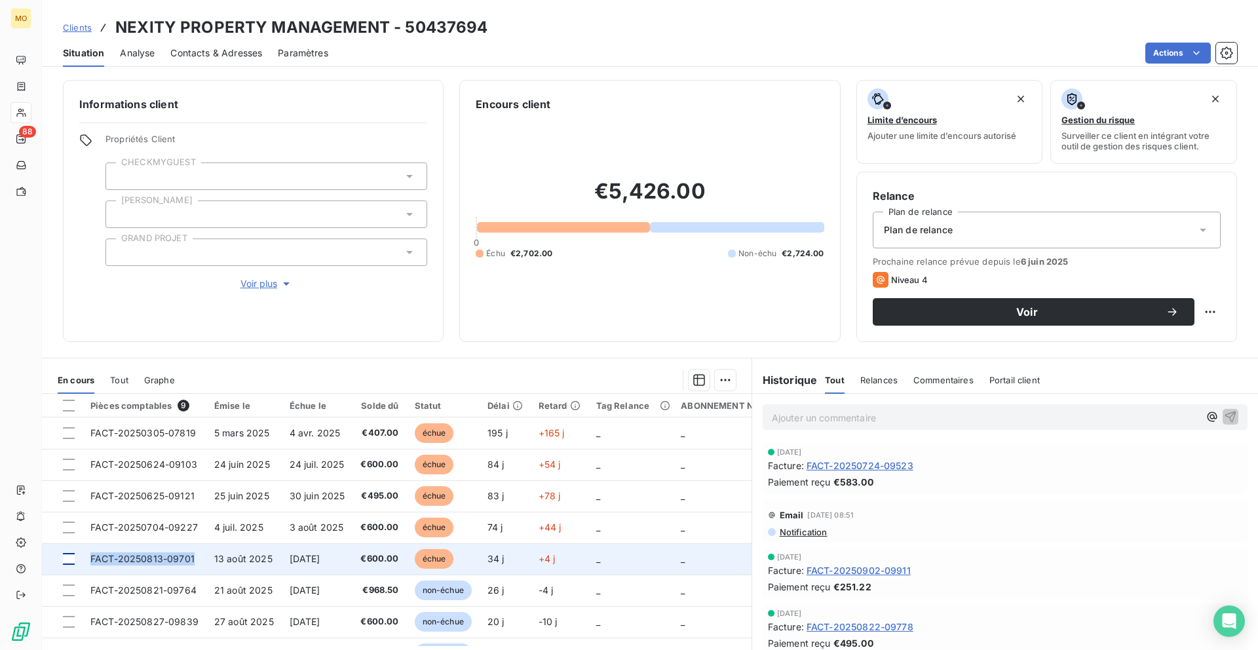
copy tr "FACT-20250813-09701"
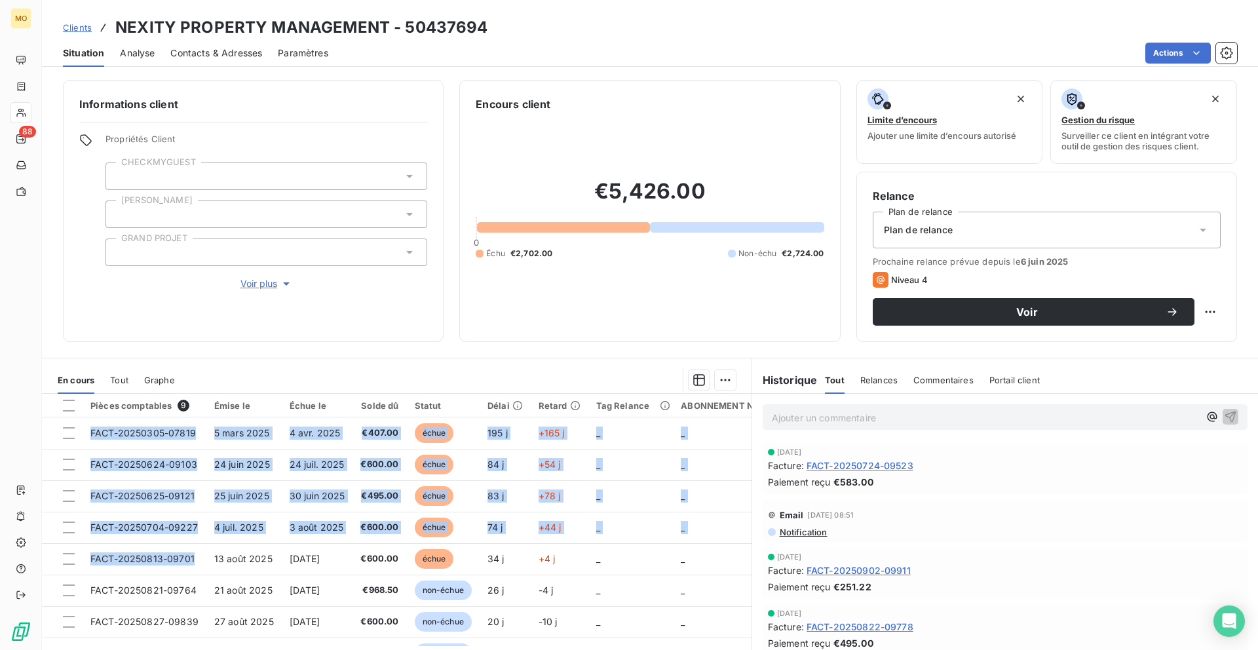
drag, startPoint x: 195, startPoint y: 555, endPoint x: 428, endPoint y: 369, distance: 299.2
click at [428, 369] on div "En cours Tout Graphe Pièces comptables 9 Émise le Échue le Solde dû Statut Déla…" at bounding box center [396, 525] width 709 height 319
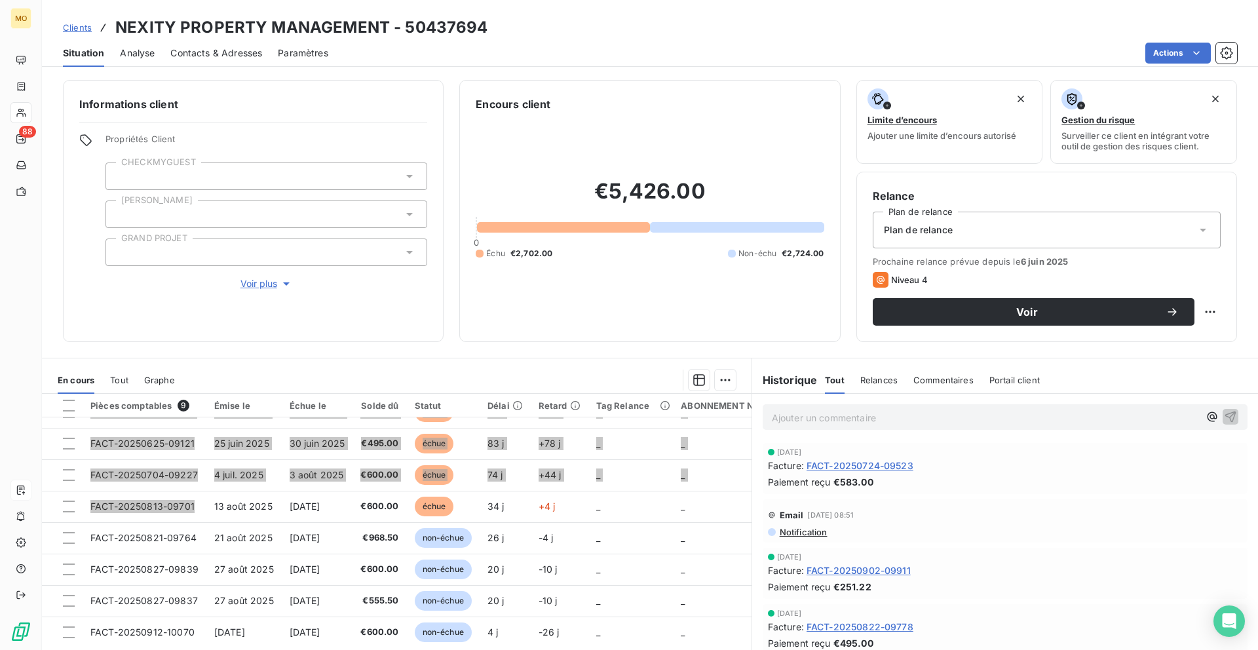
scroll to position [60, 0]
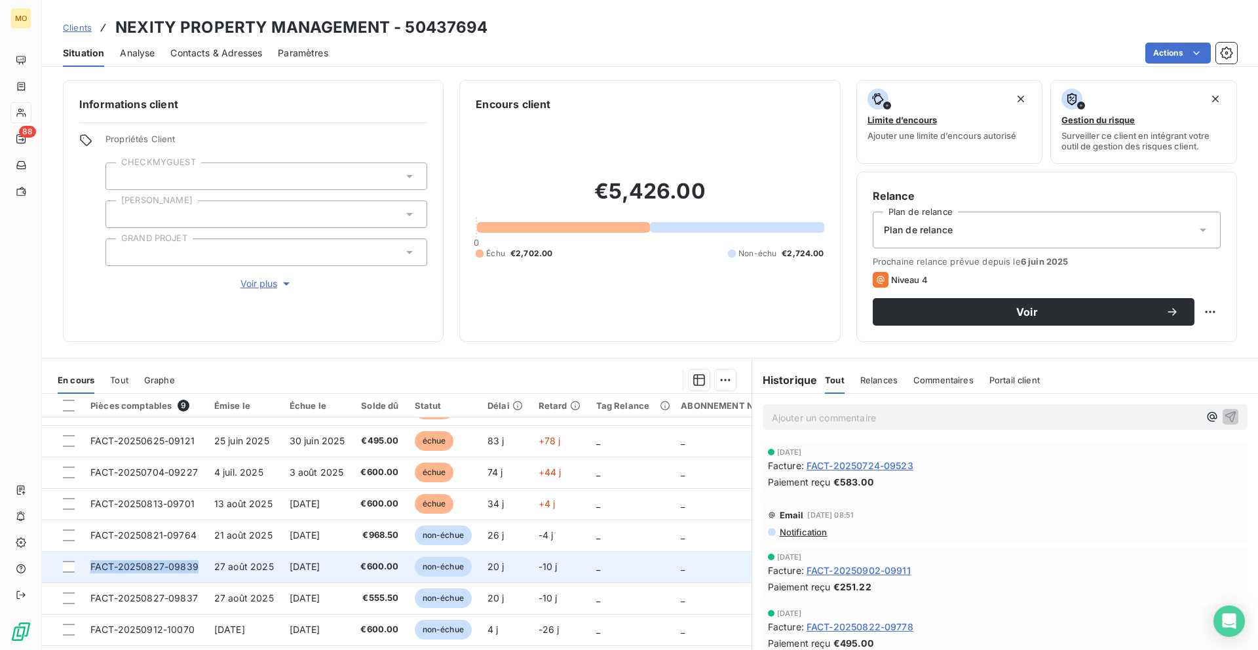
copy span "FACT-20250827-09839"
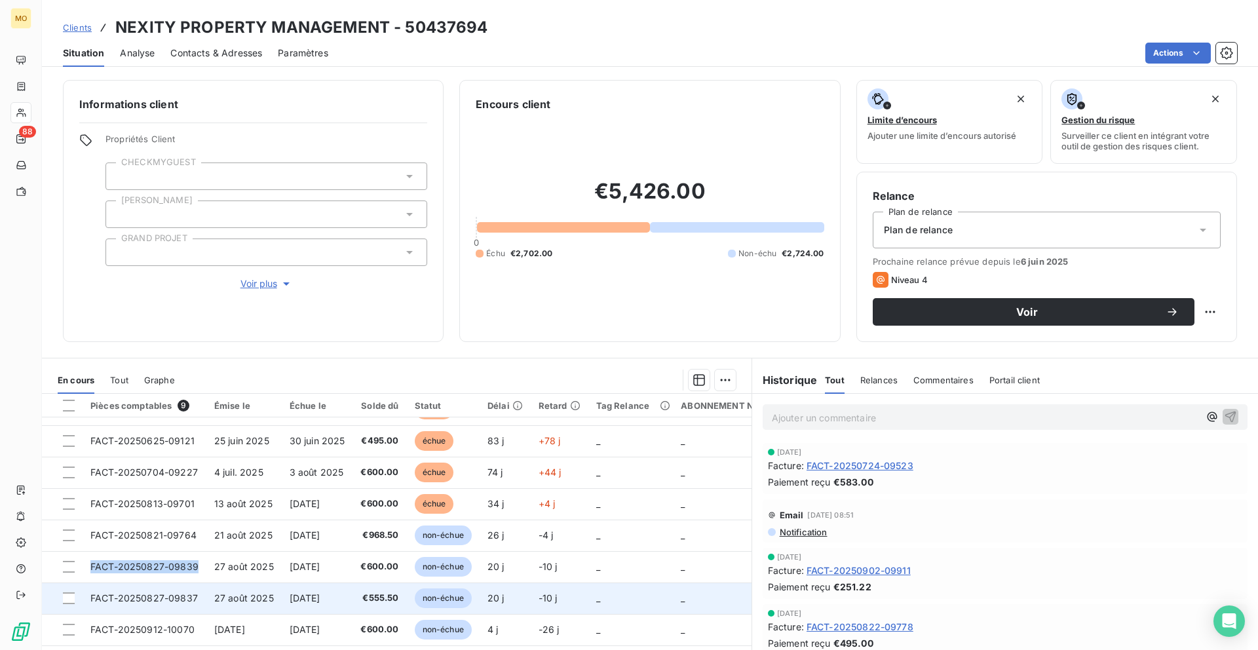
drag, startPoint x: 84, startPoint y: 557, endPoint x: 203, endPoint y: 599, distance: 126.4
click at [203, 599] on tbody "FACT-20250305-07819 5 mars 2025 4 avr. 2025 €407.00 échue 195 j +165 j _ _ FACT…" at bounding box center [415, 503] width 747 height 283
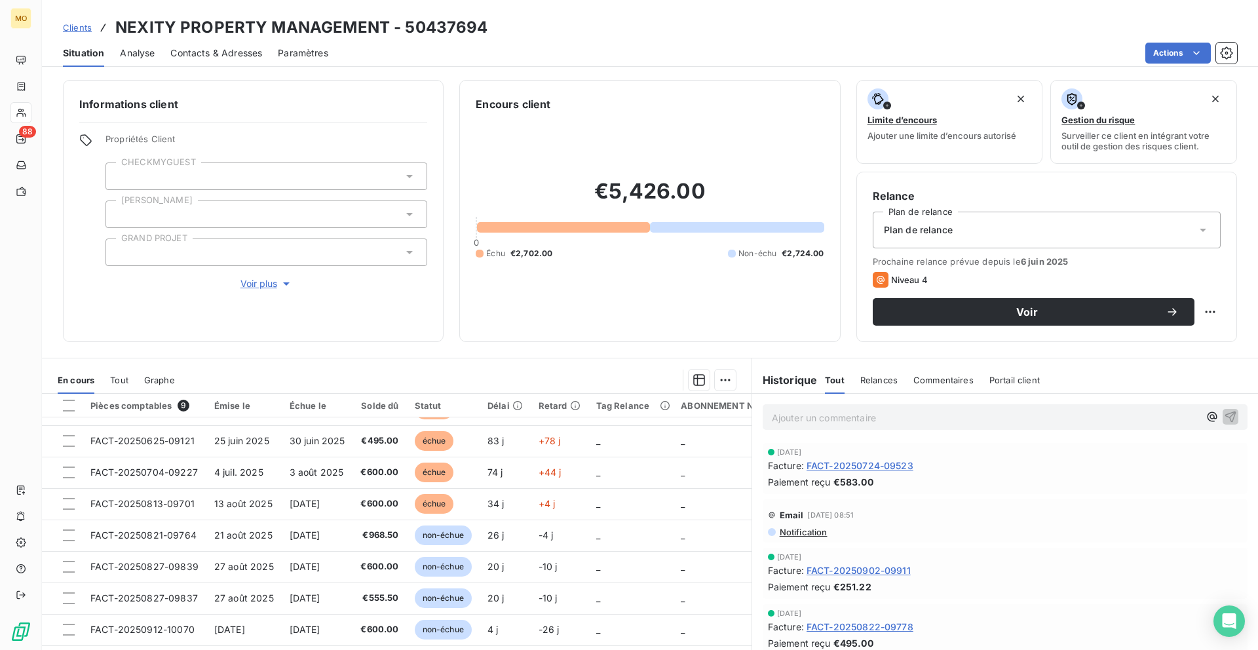
click at [338, 349] on div "Informations client Propriétés Client CHECKMYGUEST Duval GRAND PROJET Voir plus…" at bounding box center [650, 361] width 1216 height 578
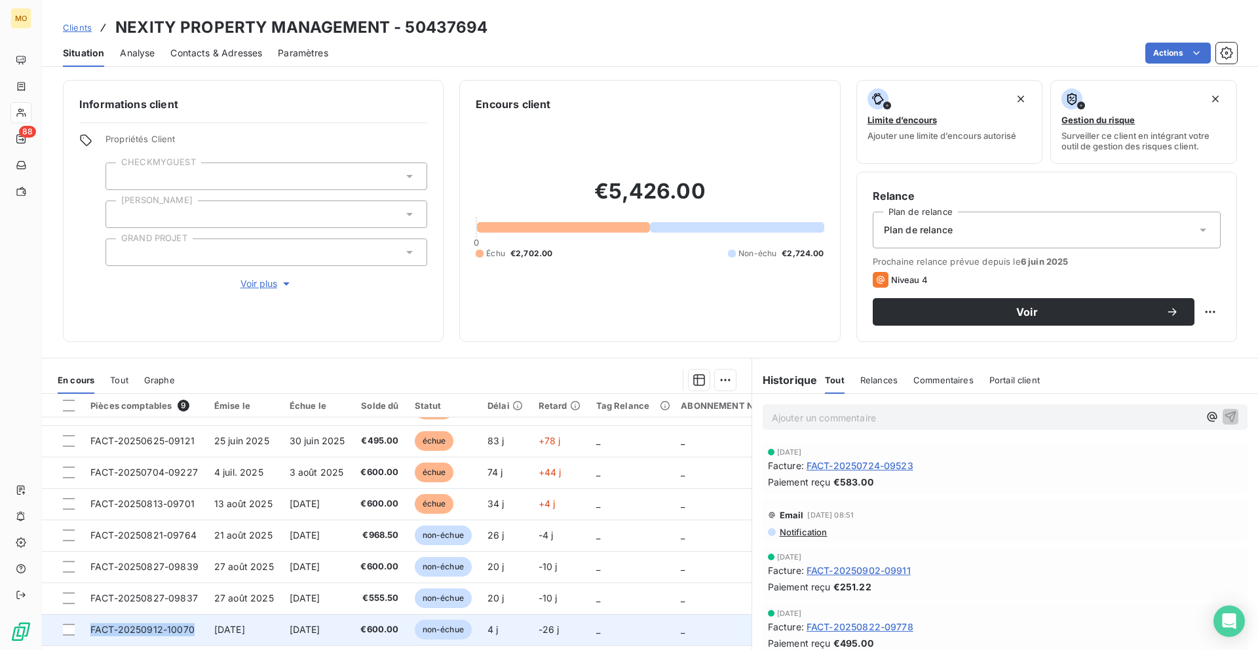
copy span "FACT-20250912-10070"
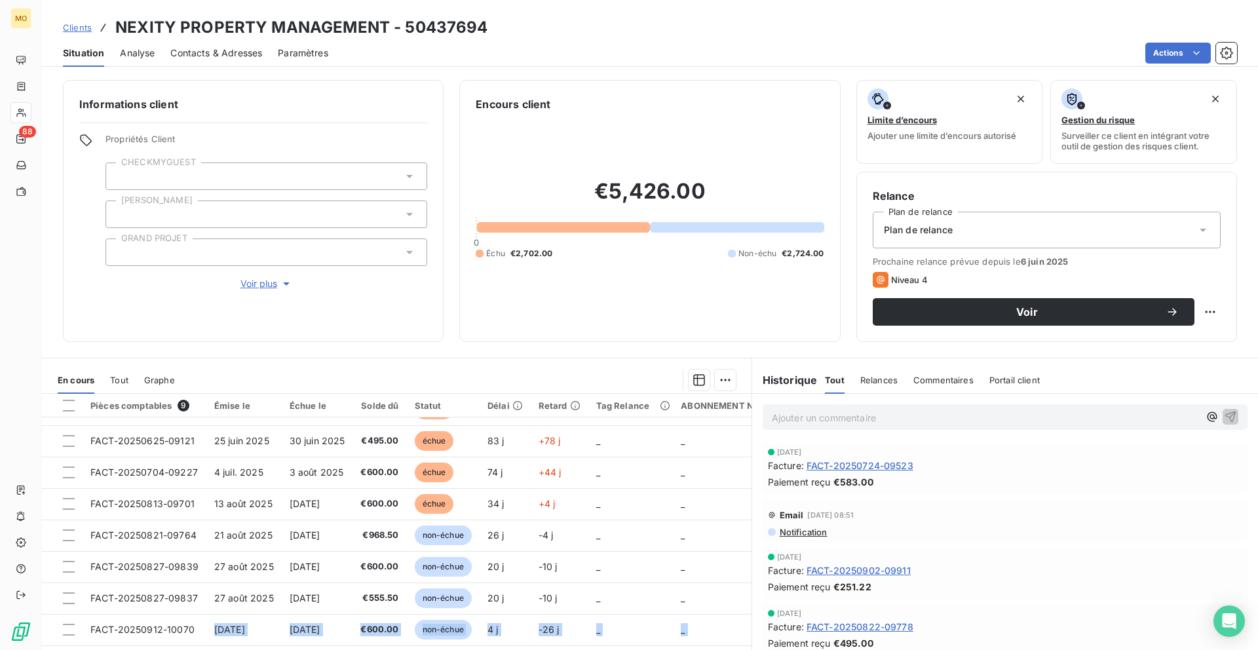
scroll to position [35, 0]
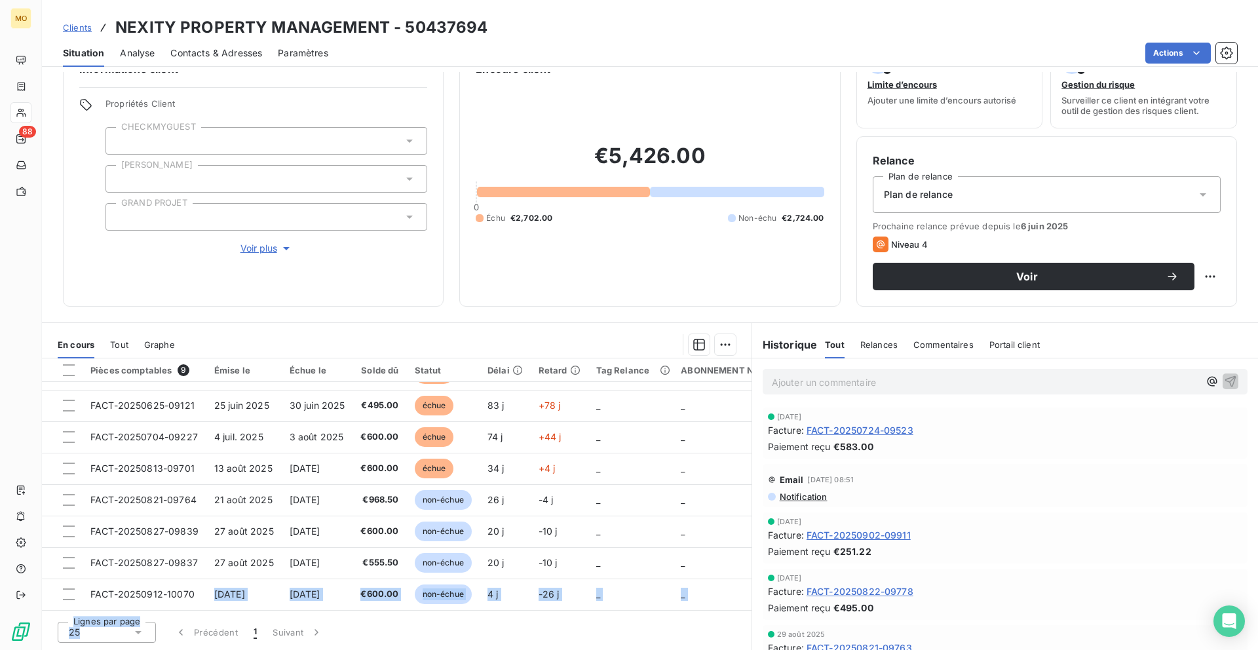
drag, startPoint x: 191, startPoint y: 624, endPoint x: 71, endPoint y: 649, distance: 122.4
click at [71, 649] on div "Pièces comptables 9 Émise le Échue le Solde dû Statut Délai Retard Tag Relance …" at bounding box center [396, 503] width 709 height 291
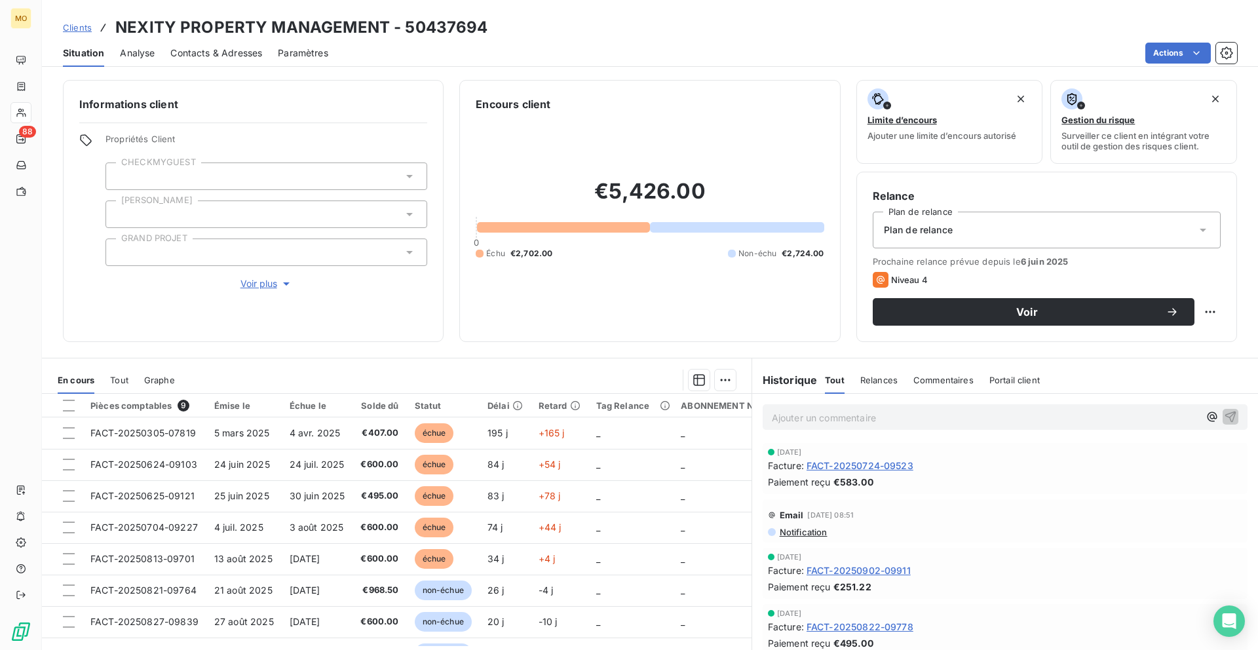
scroll to position [60, 0]
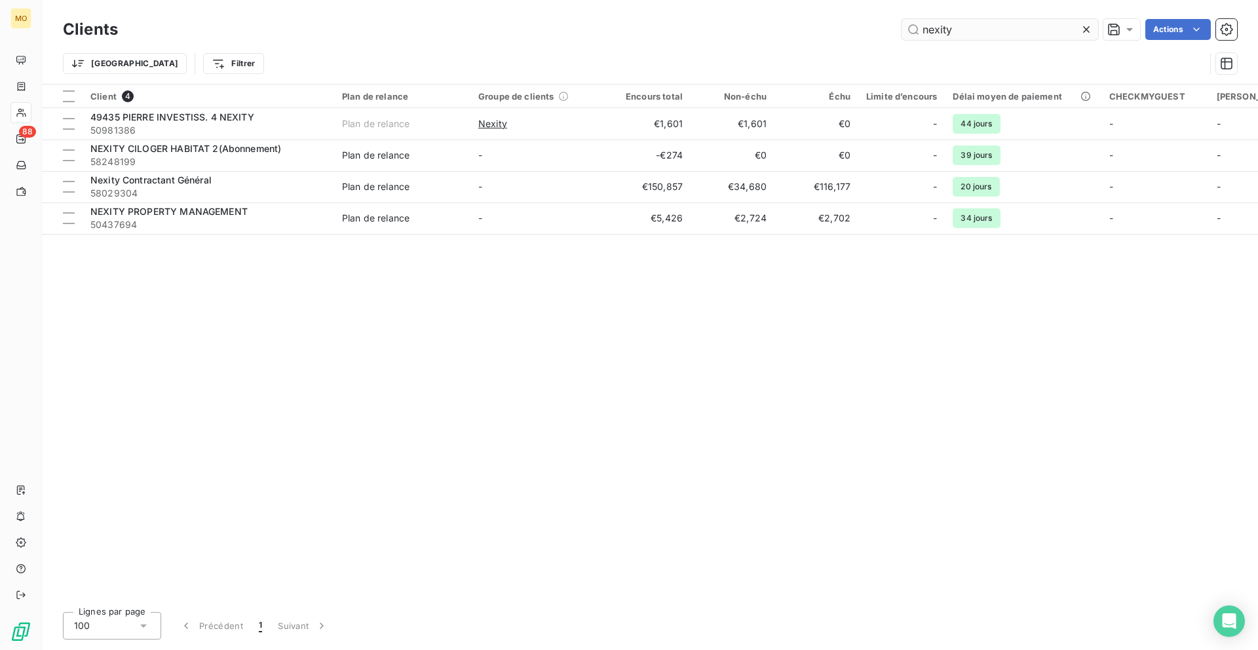
click at [941, 32] on input "nexity" at bounding box center [999, 29] width 197 height 21
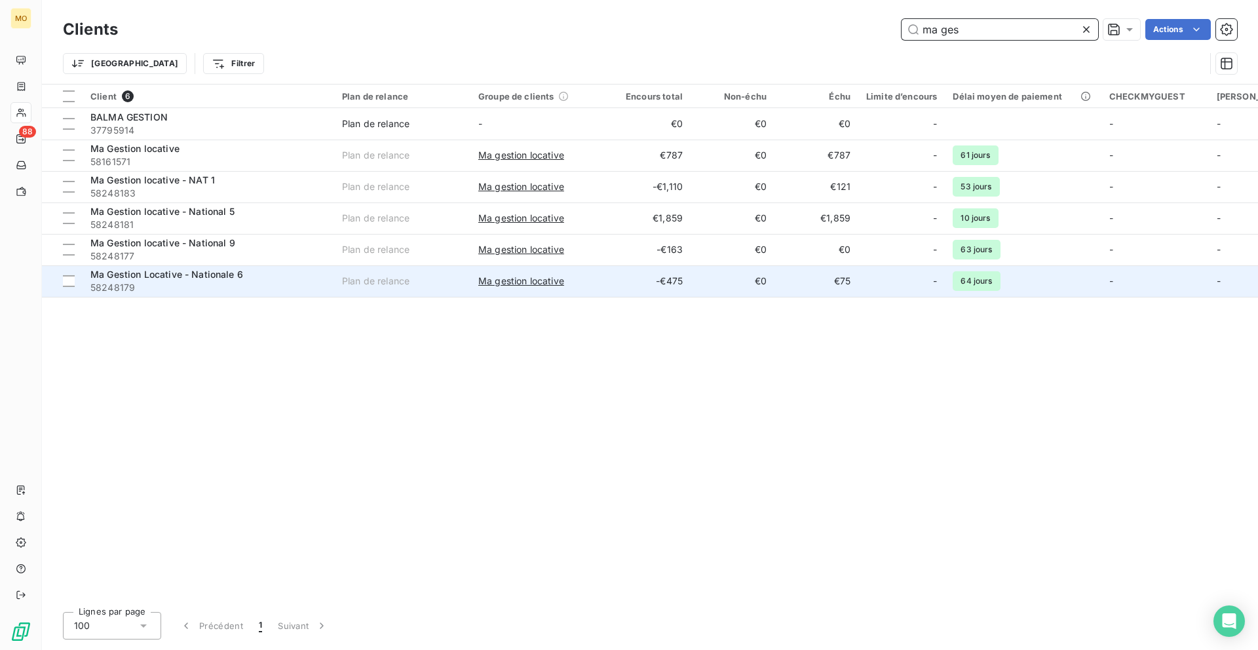
type input "ma ges"
click at [162, 275] on span "Ma Gestion Locative - Nationale 6" at bounding box center [166, 274] width 153 height 11
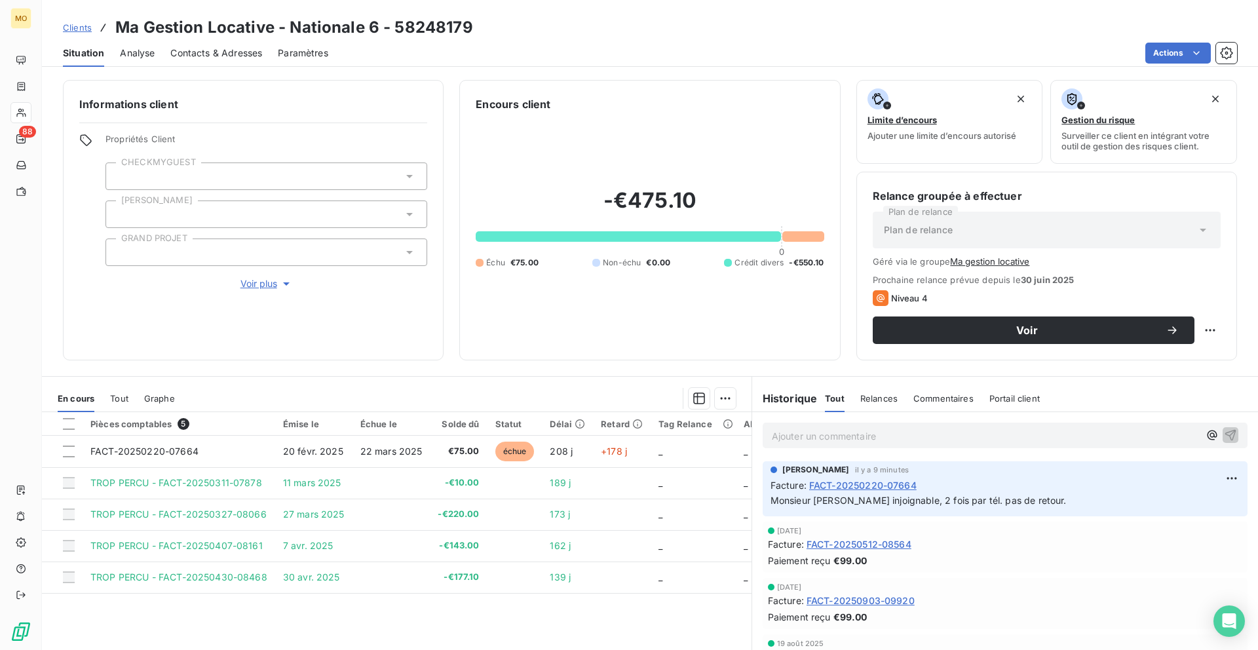
click at [232, 60] on div "Contacts & Adresses" at bounding box center [216, 53] width 92 height 28
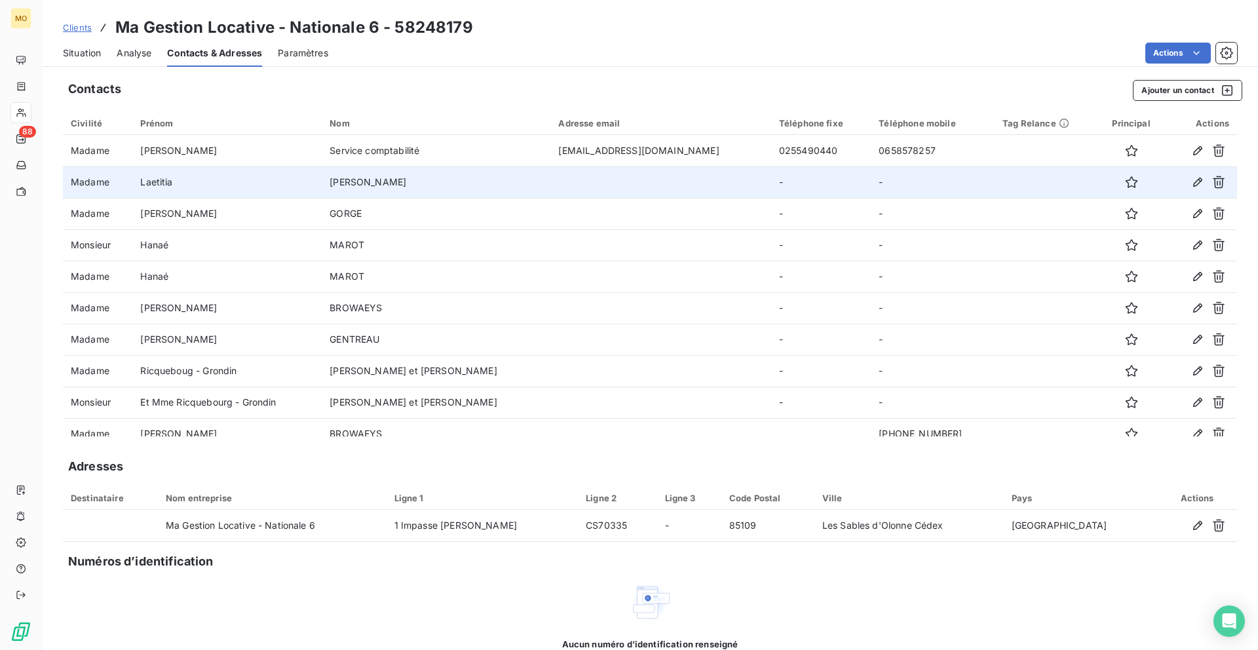
scroll to position [140, 0]
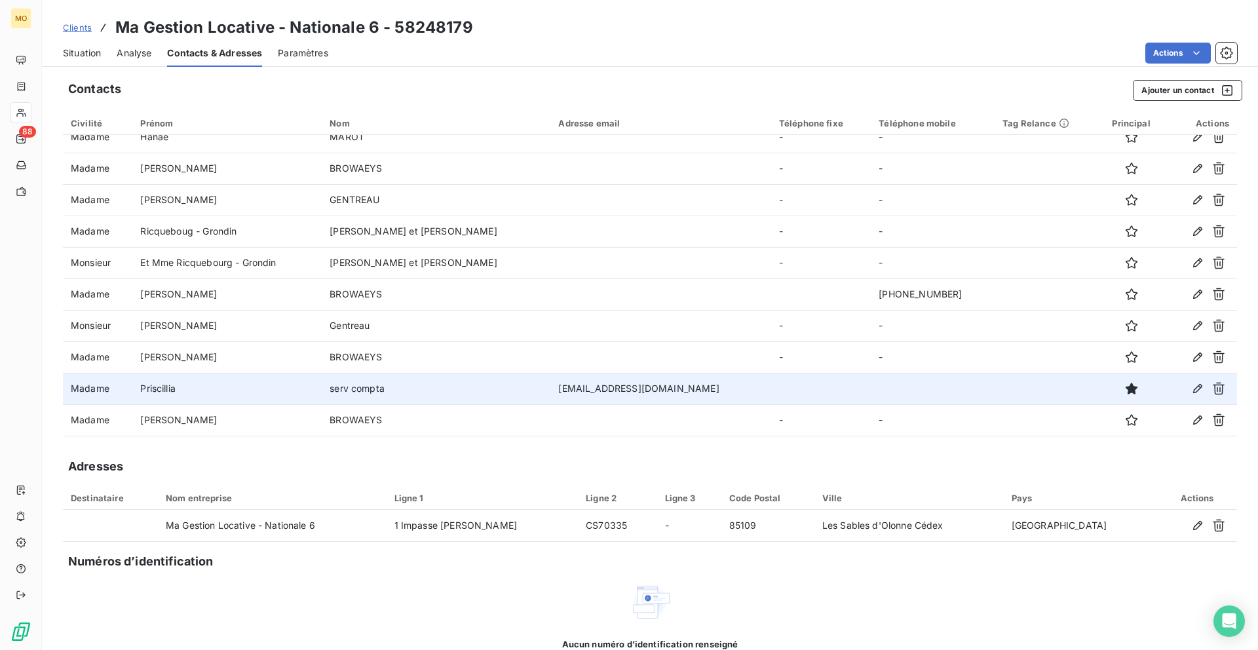
click at [591, 388] on td "[EMAIL_ADDRESS][DOMAIN_NAME]" at bounding box center [660, 388] width 220 height 31
copy td "[EMAIL_ADDRESS][DOMAIN_NAME]"
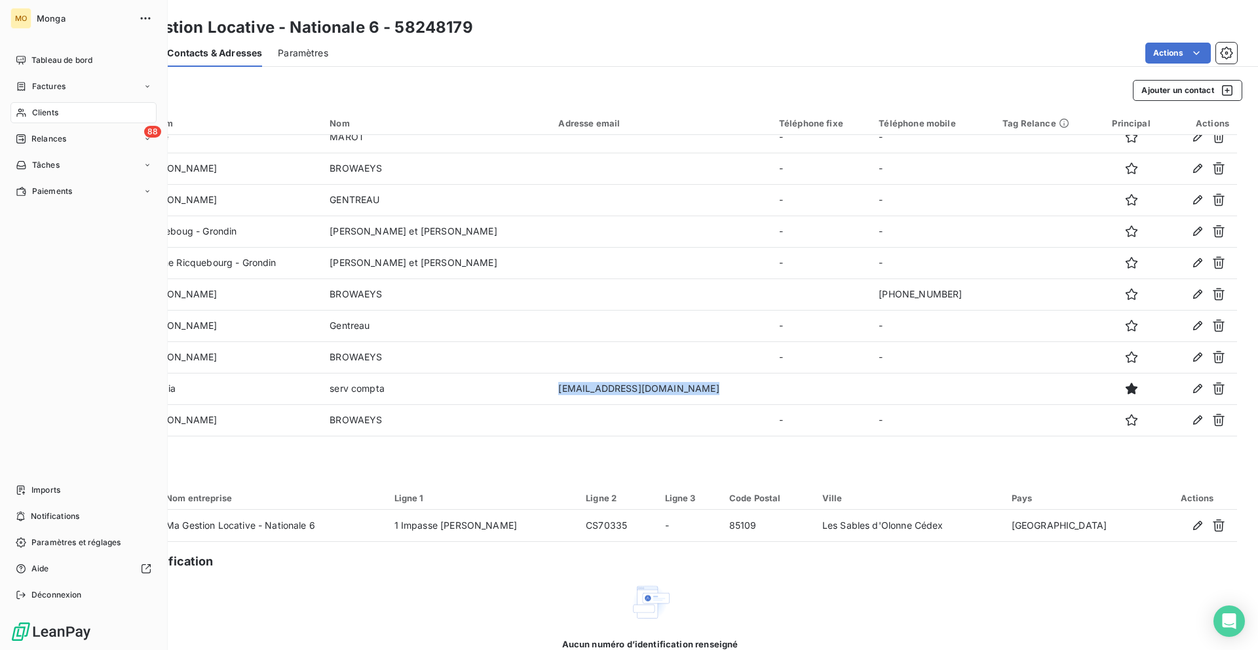
click at [53, 109] on span "Clients" at bounding box center [45, 113] width 26 height 12
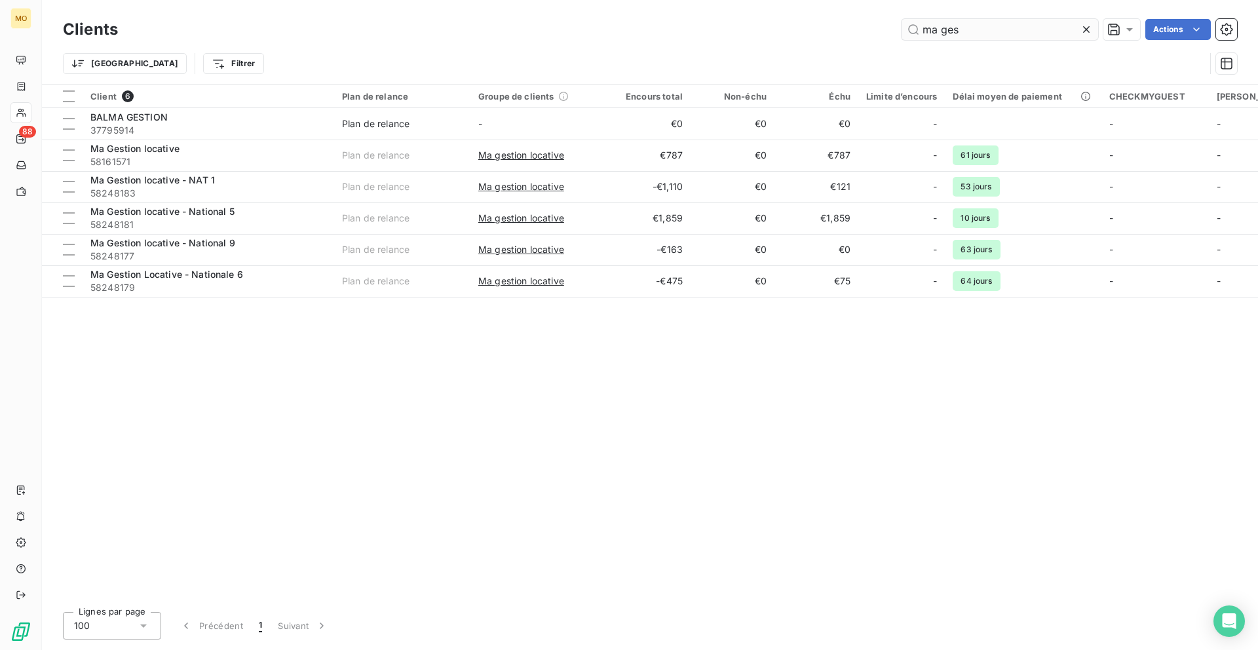
click at [946, 31] on input "ma ges" at bounding box center [999, 29] width 197 height 21
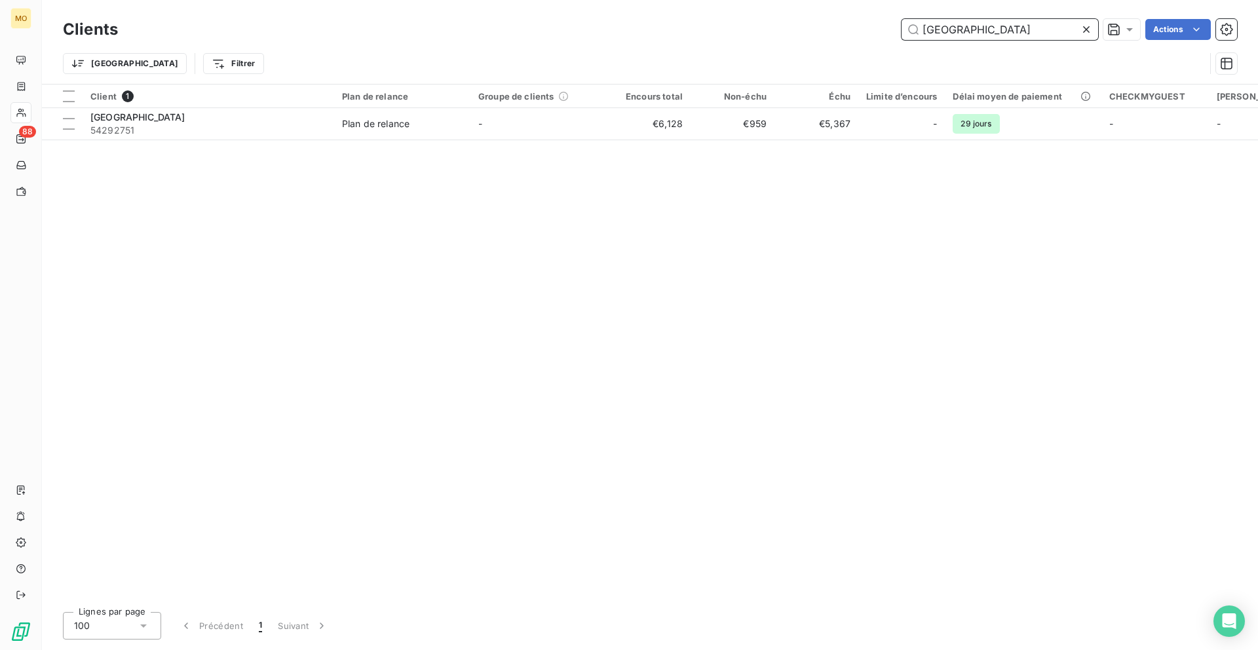
click at [975, 27] on input "[GEOGRAPHIC_DATA]" at bounding box center [999, 29] width 197 height 21
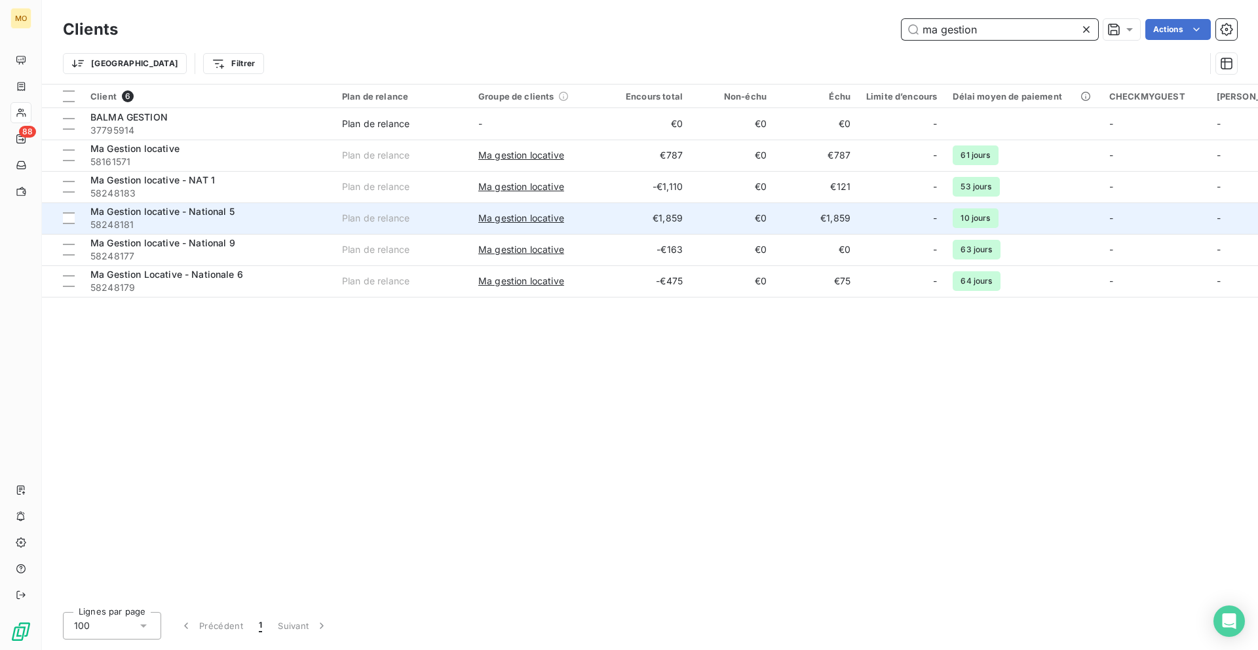
type input "ma gestion"
click at [205, 230] on span "58248181" at bounding box center [208, 224] width 236 height 13
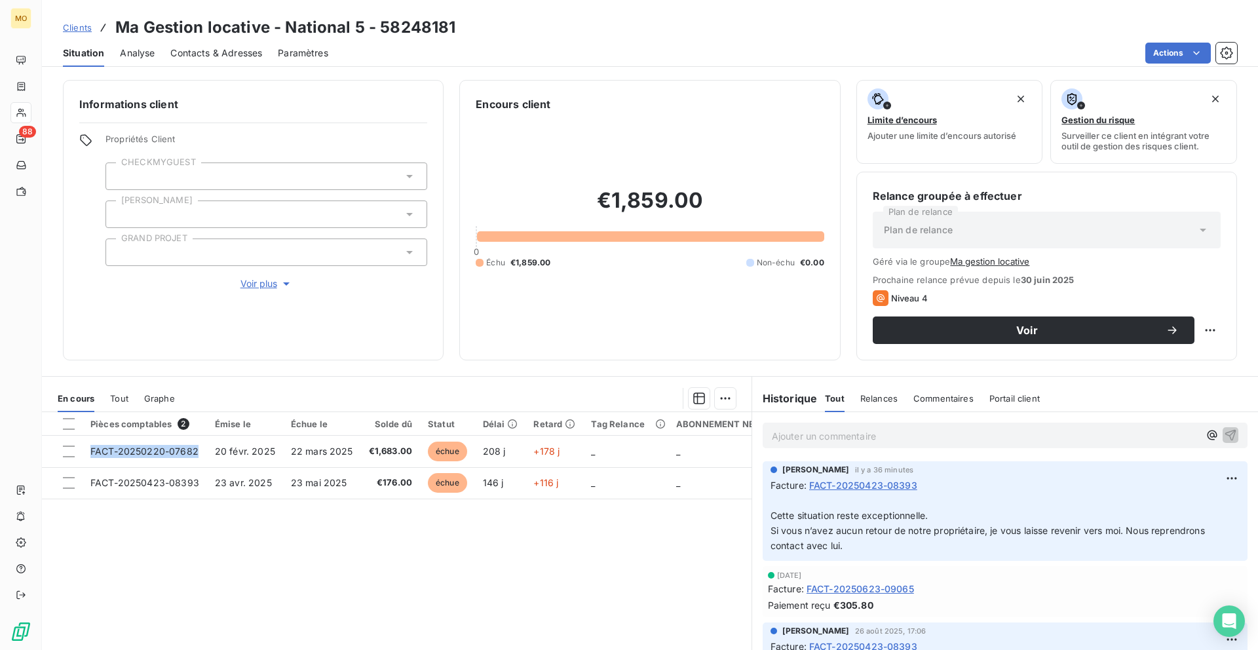
drag, startPoint x: 198, startPoint y: 457, endPoint x: 206, endPoint y: 578, distance: 121.4
click at [202, 575] on div "Pièces comptables 2 Émise le Échue le Solde dû Statut Délai Retard Tag Relance …" at bounding box center [396, 538] width 709 height 252
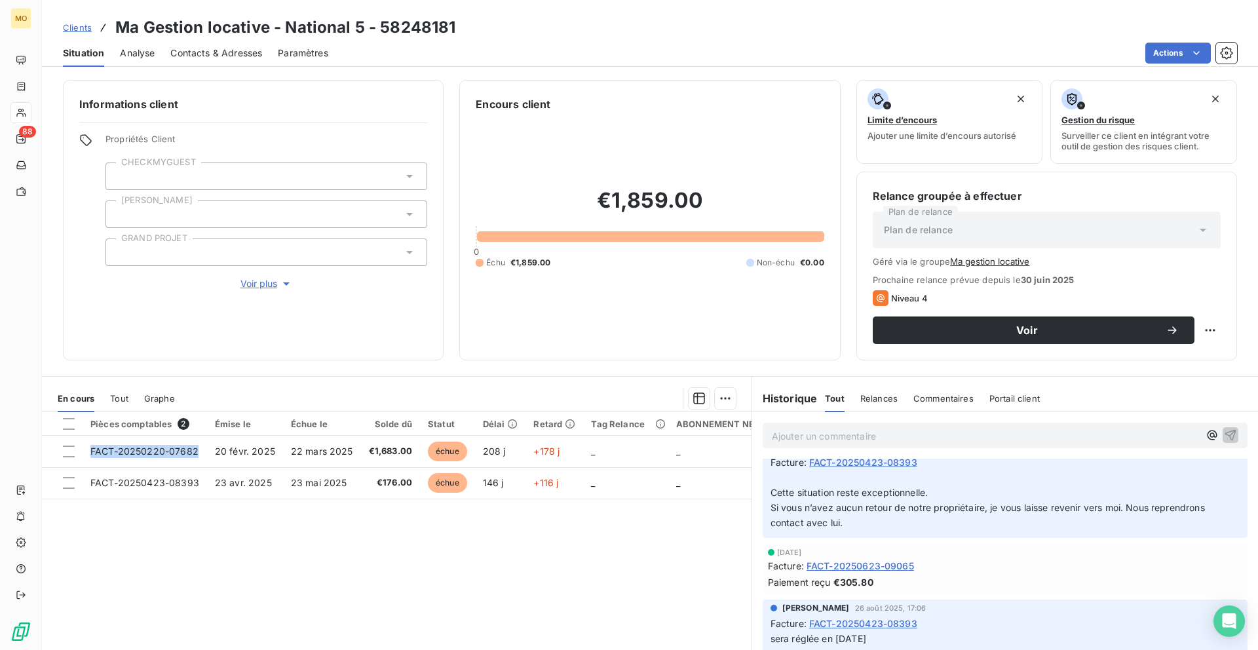
scroll to position [23, 0]
click at [81, 28] on span "Clients" at bounding box center [77, 27] width 29 height 10
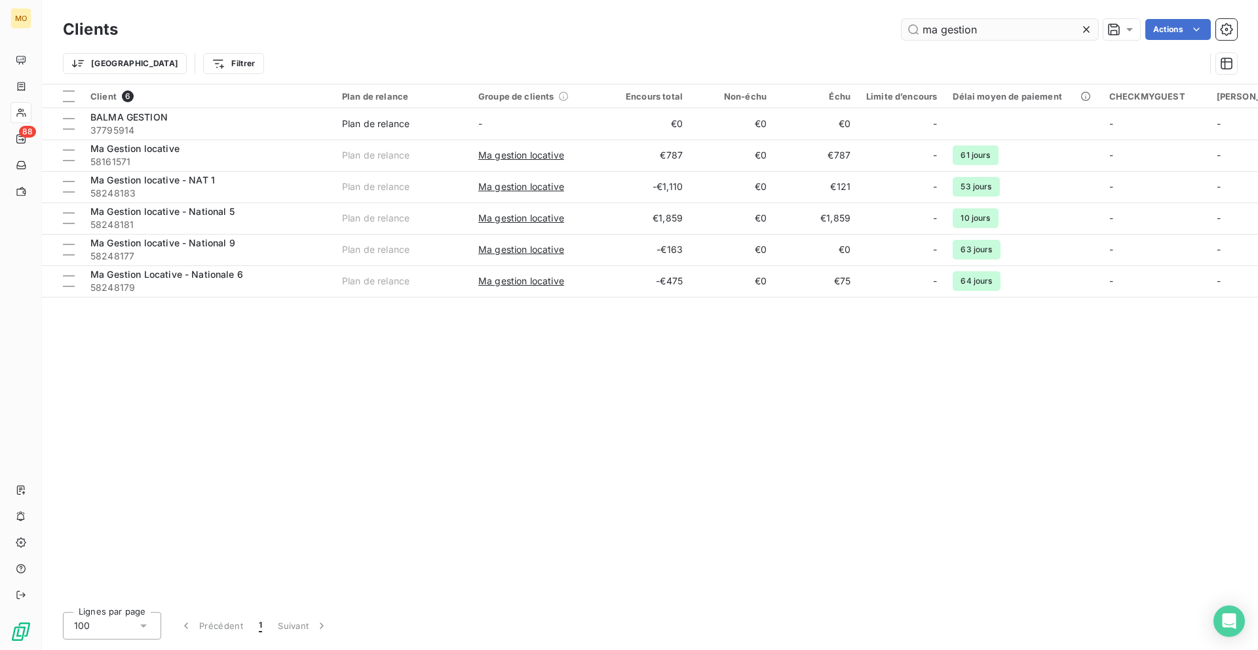
click at [991, 22] on input "ma gestion" at bounding box center [999, 29] width 197 height 21
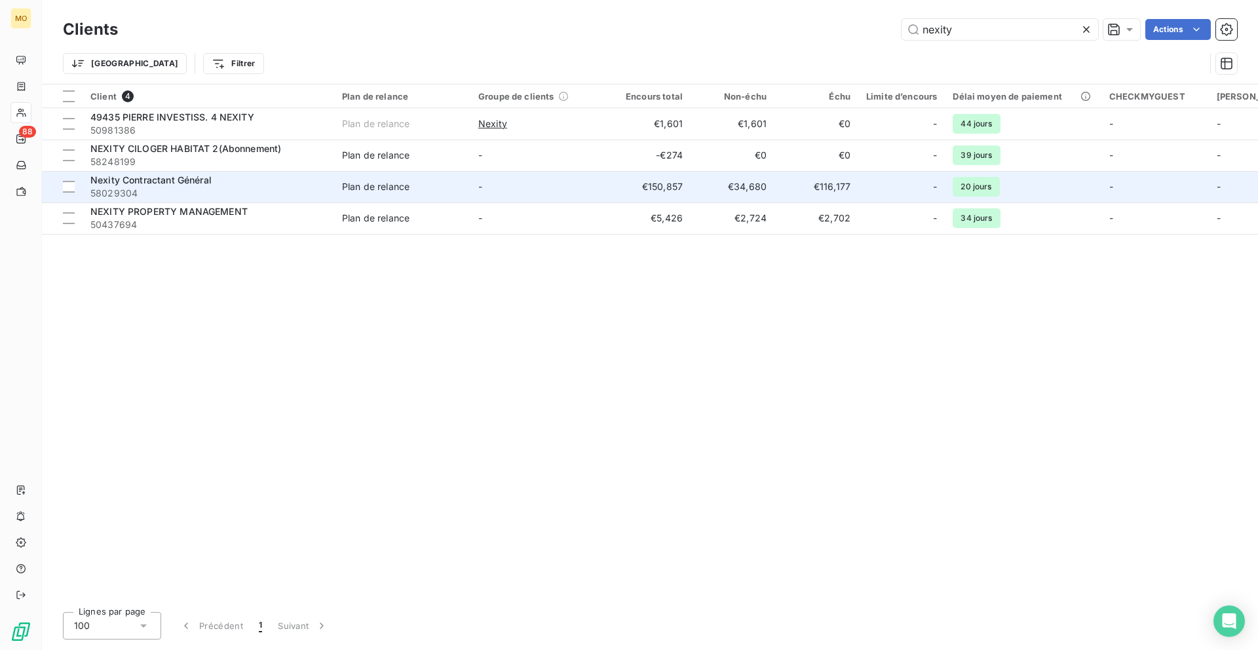
type input "nexity"
click at [282, 179] on div "Nexity Contractant Général" at bounding box center [208, 180] width 236 height 13
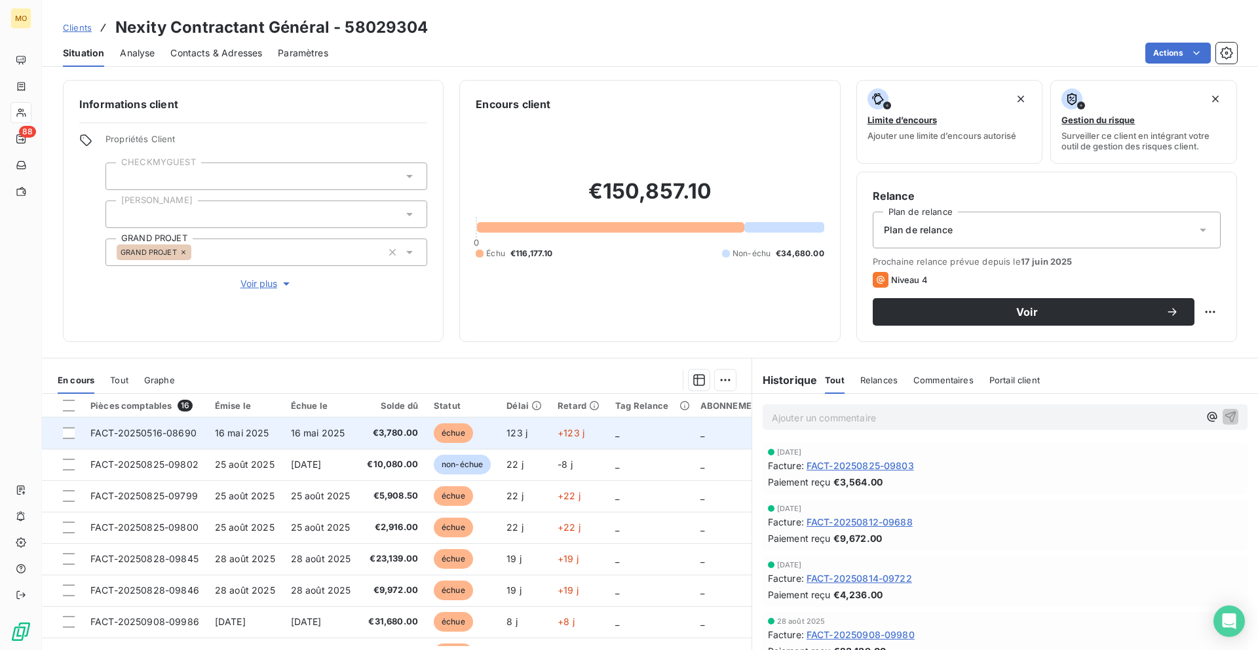
click at [326, 438] on td "16 mai 2025" at bounding box center [321, 432] width 76 height 31
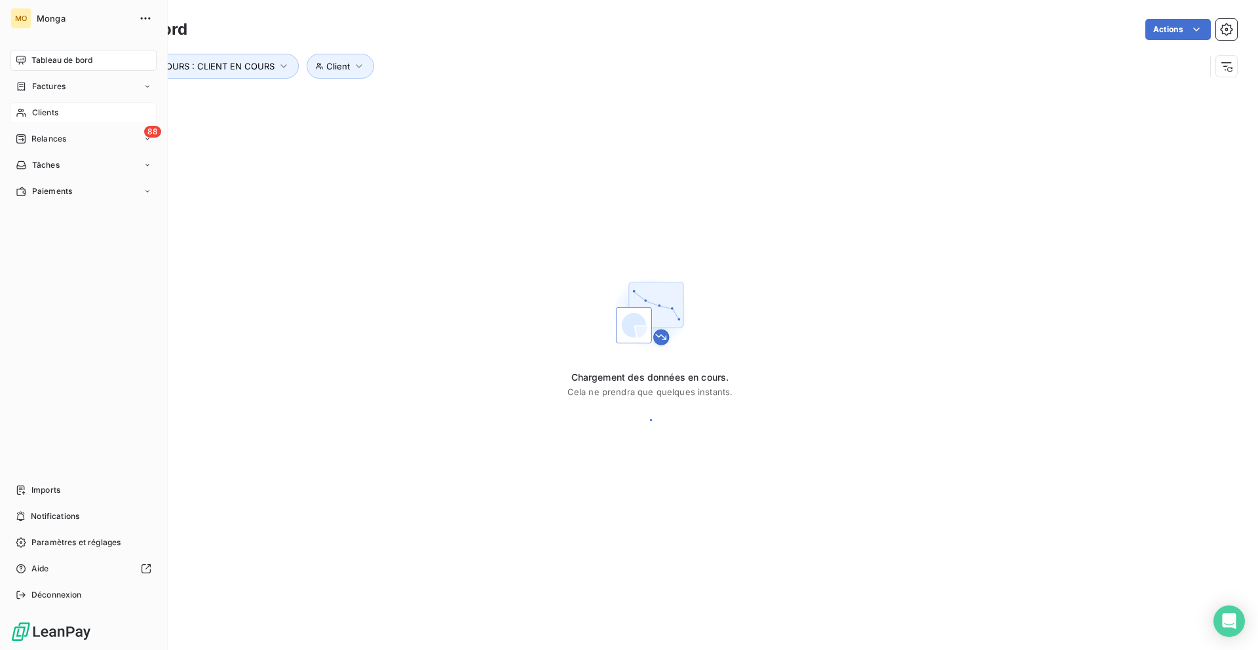
click at [14, 109] on div "Clients" at bounding box center [83, 112] width 146 height 21
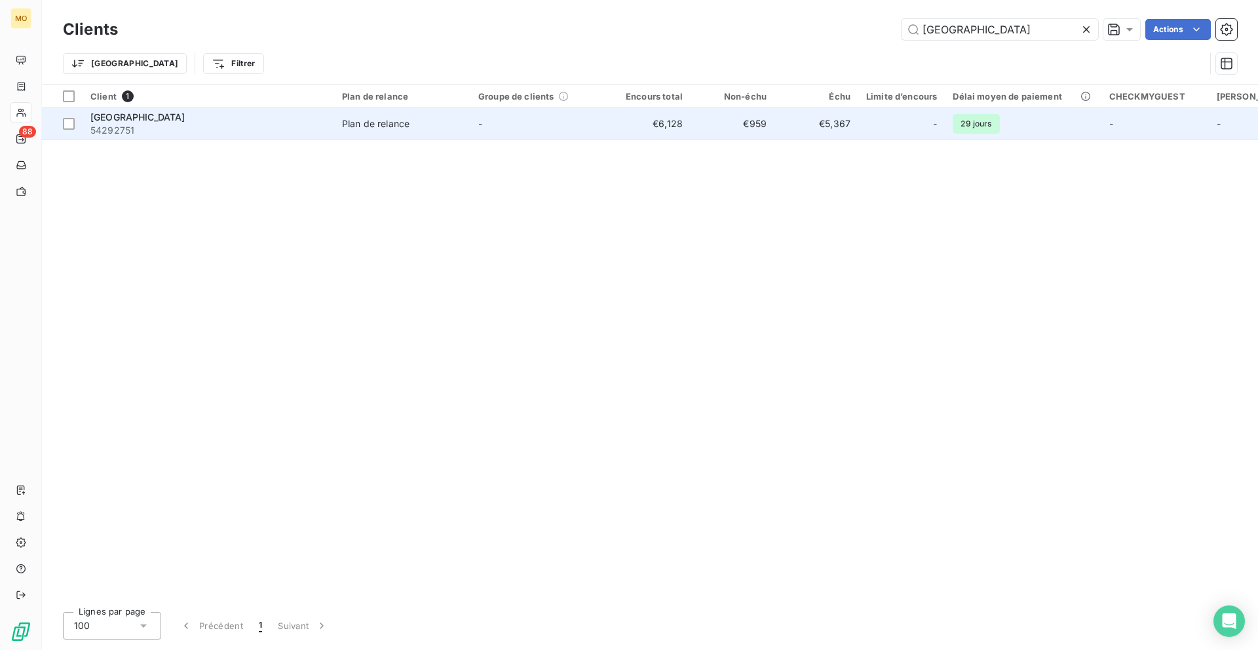
type input "[GEOGRAPHIC_DATA]"
click at [246, 126] on span "54292751" at bounding box center [208, 130] width 236 height 13
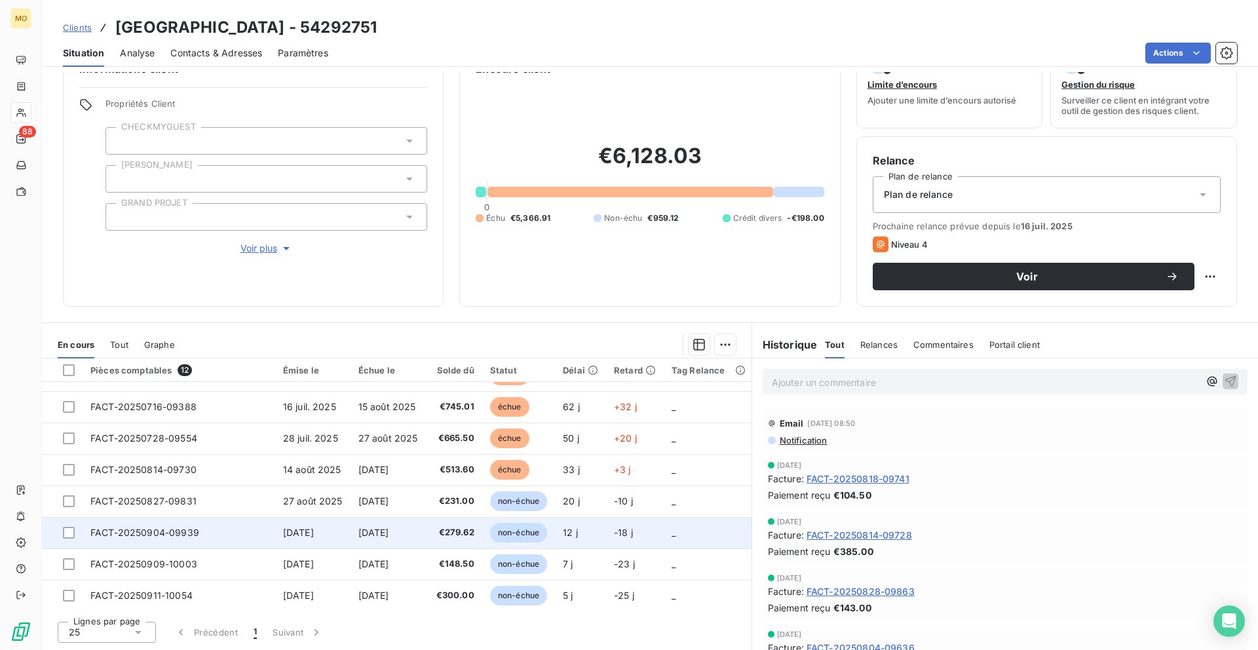
scroll to position [139, 0]
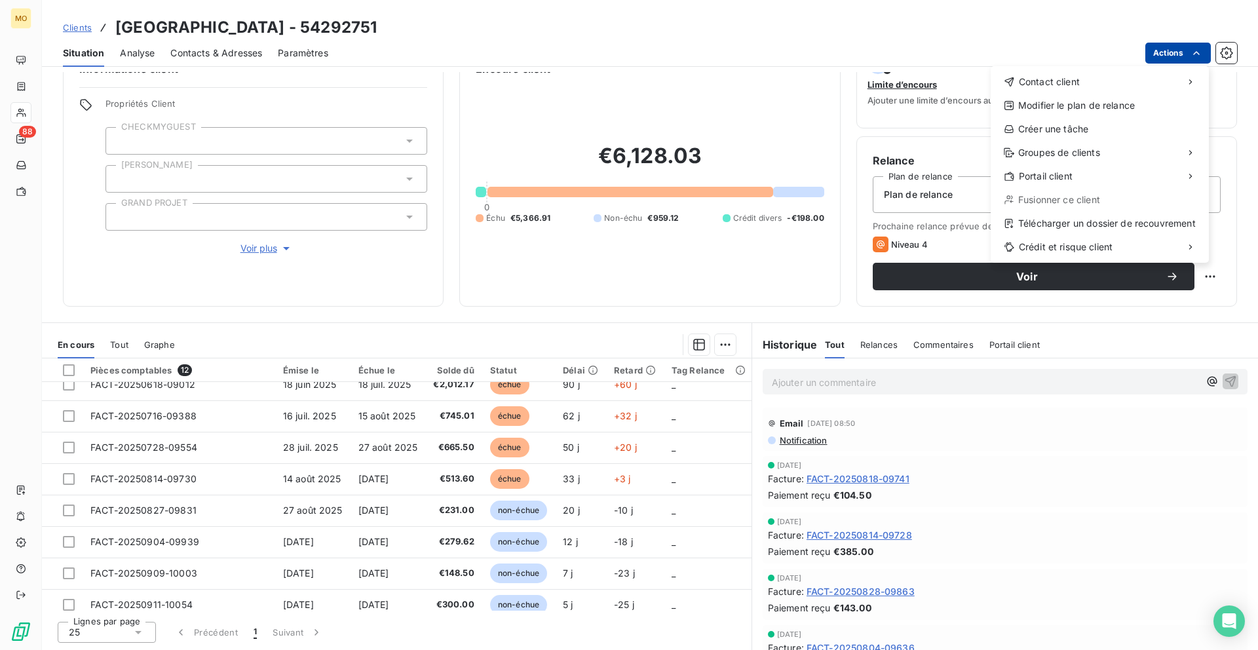
click at [1167, 60] on html "MO 88 Clients Laforêt LE HAVRE CENTRE - 54292751 Situation Analyse Contacts & A…" at bounding box center [629, 325] width 1258 height 650
click at [1086, 230] on div "Télécharger un dossier de recouvrement" at bounding box center [1100, 223] width 208 height 21
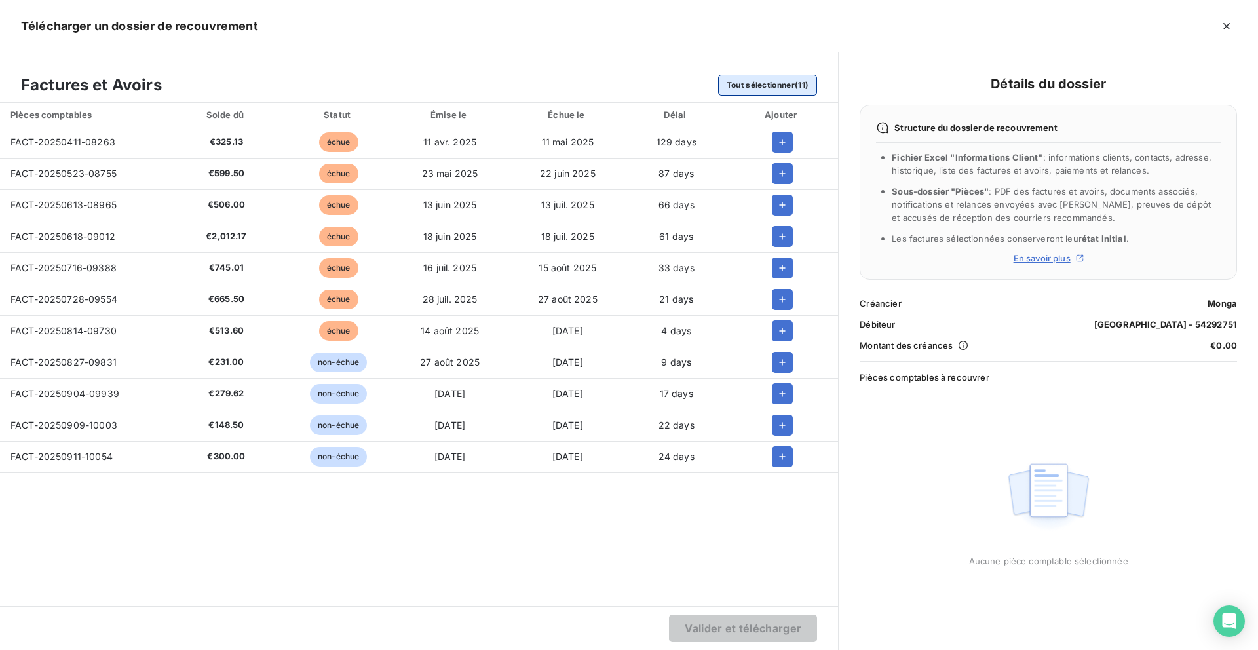
click at [768, 92] on button "Tout sélectionner (11)" at bounding box center [768, 85] width 100 height 21
